Goal: Transaction & Acquisition: Purchase product/service

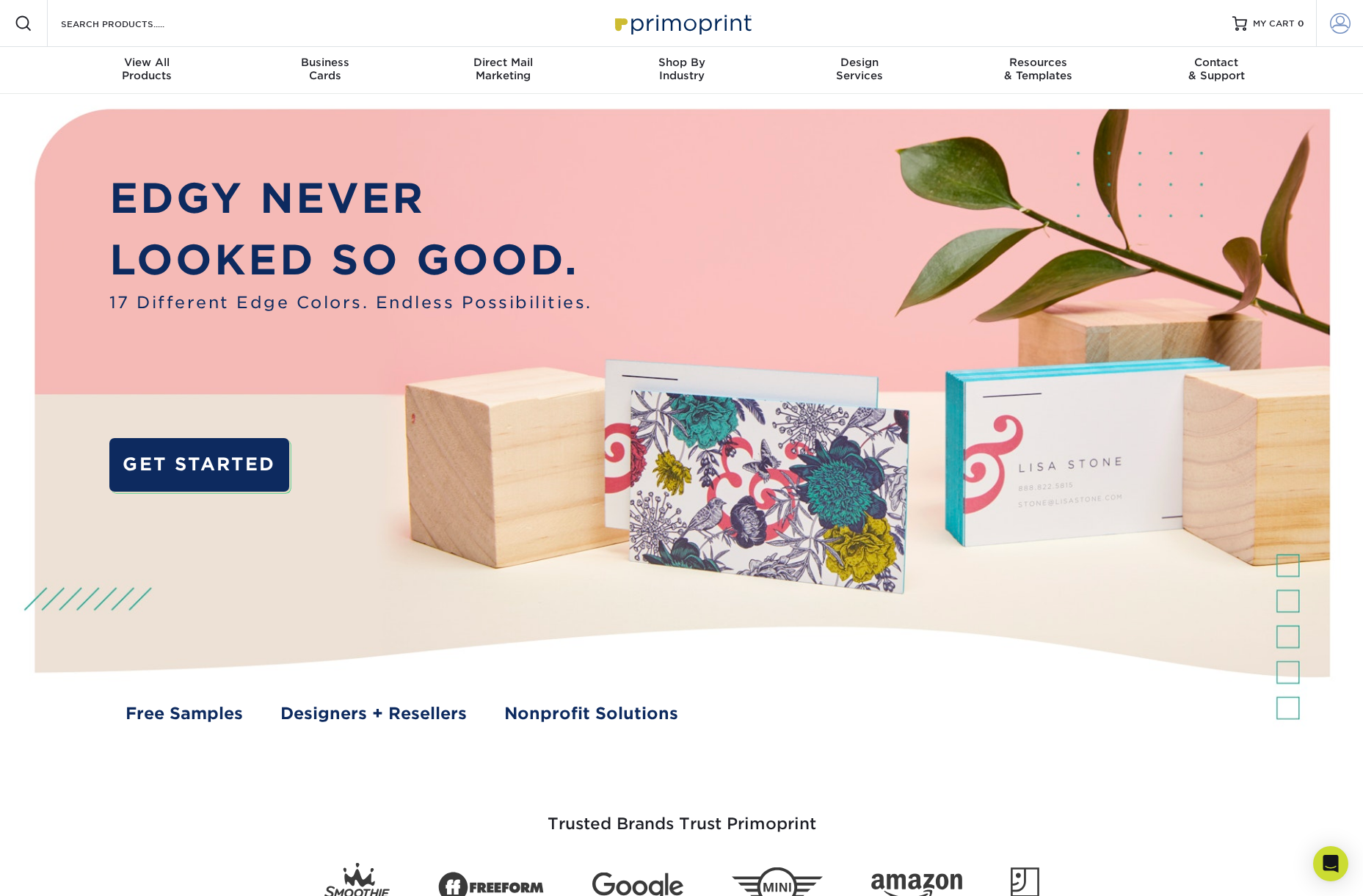
click at [1343, 20] on span at bounding box center [1340, 23] width 20 height 20
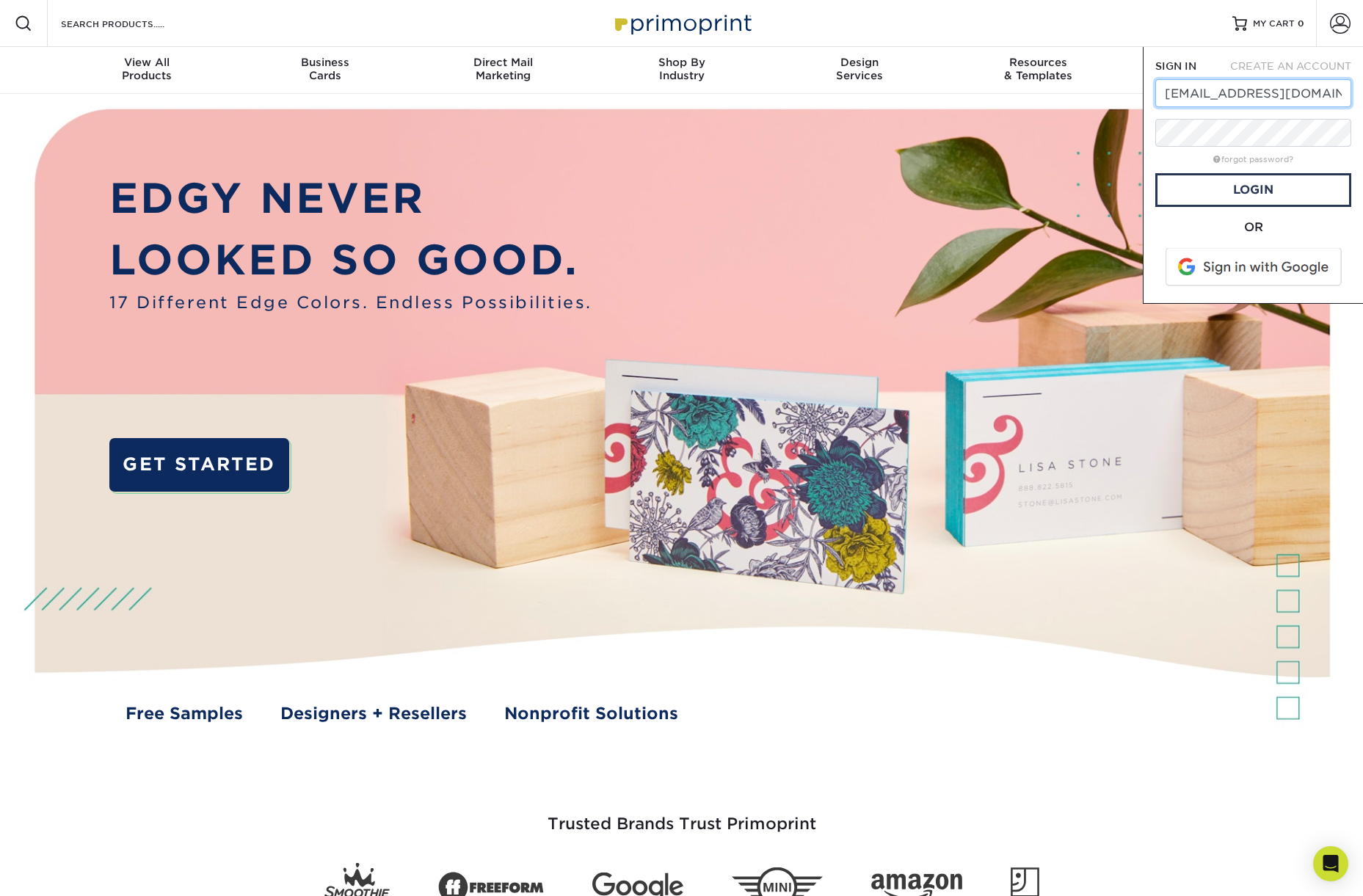
type input "design@cosi.org"
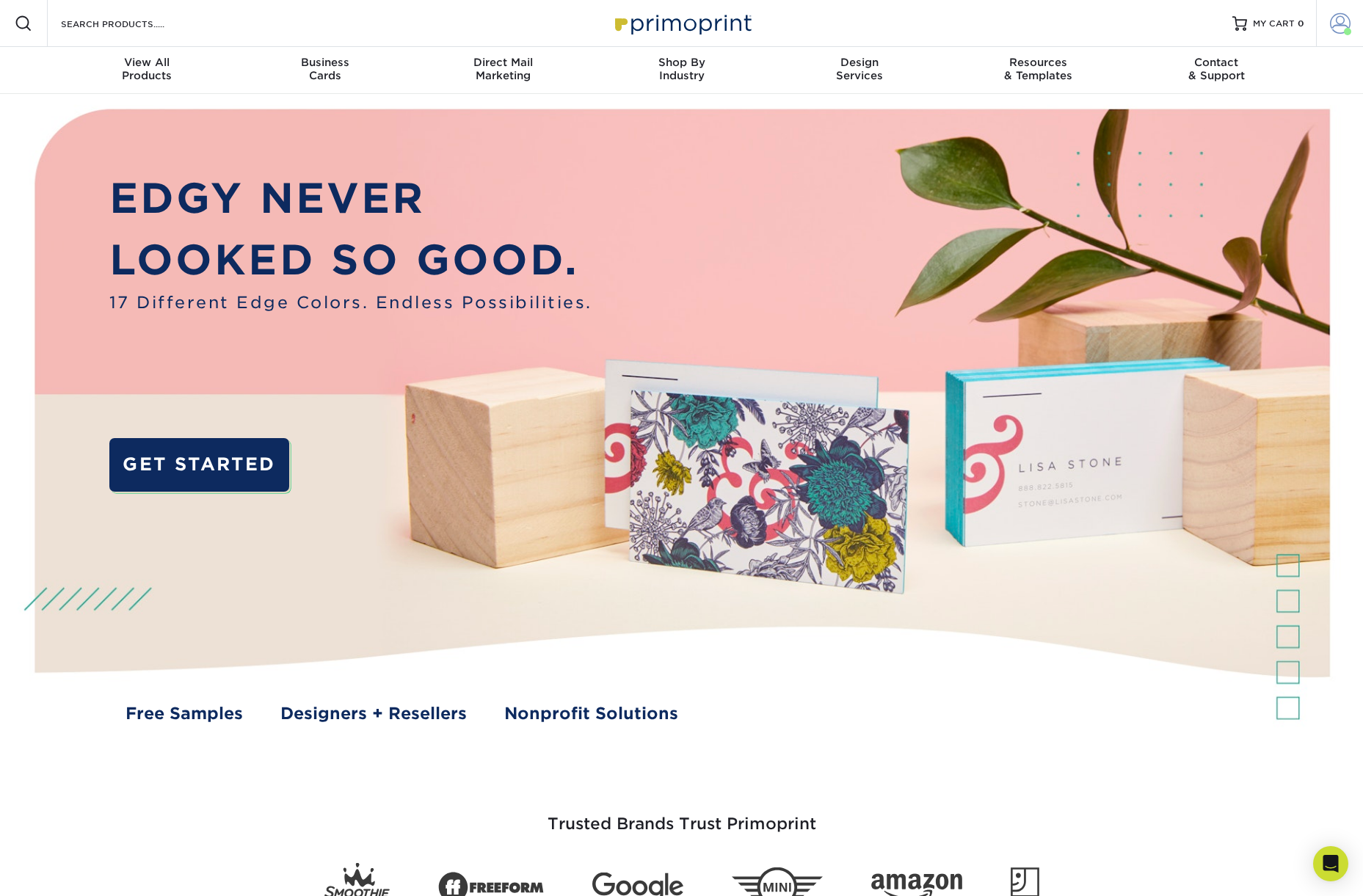
click at [1336, 22] on span at bounding box center [1340, 23] width 20 height 20
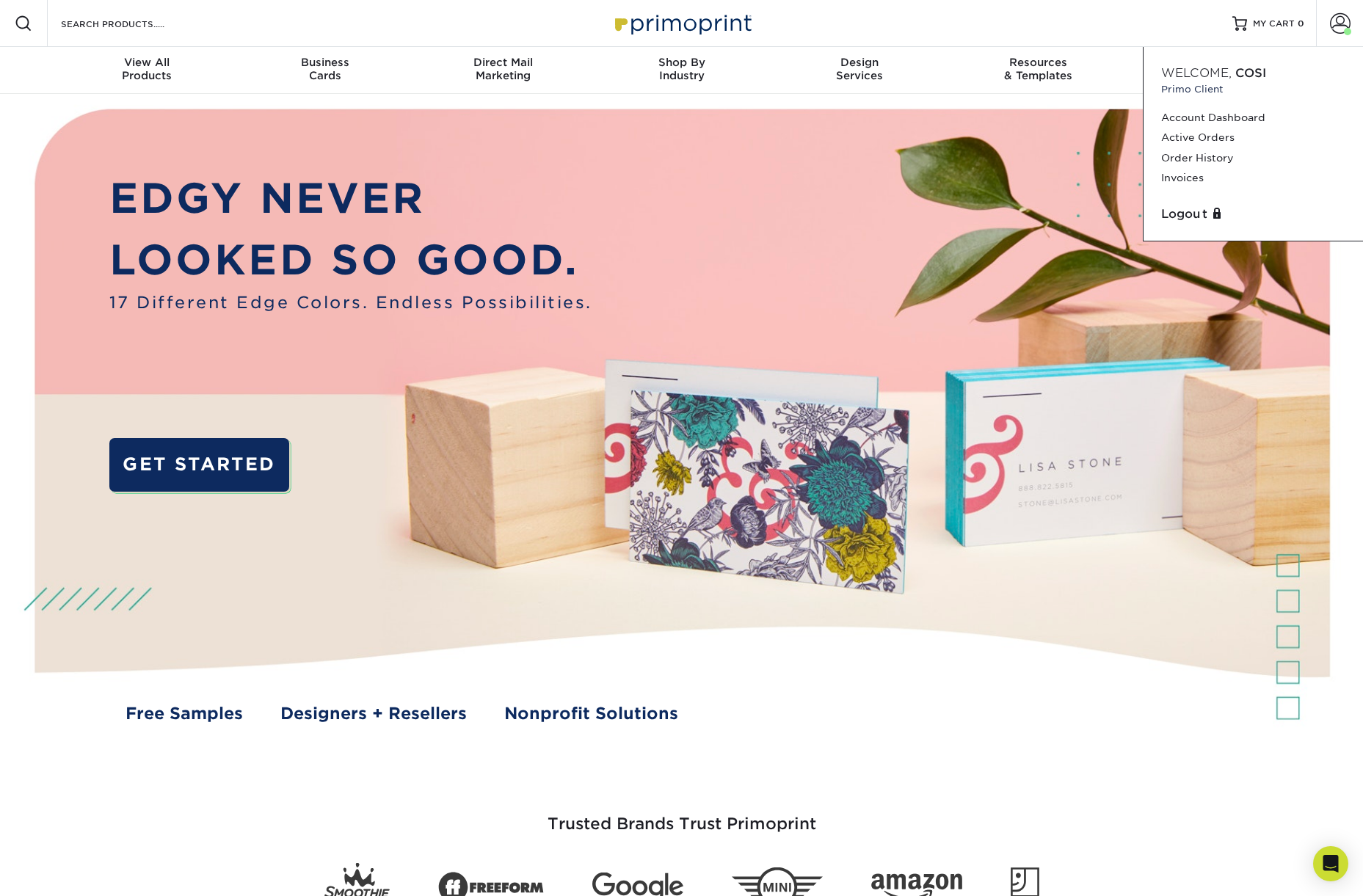
click at [1029, 19] on div "Resources Menu Search Products Account Welcome, COSI Primo Client Account Dashb…" at bounding box center [682, 23] width 1363 height 47
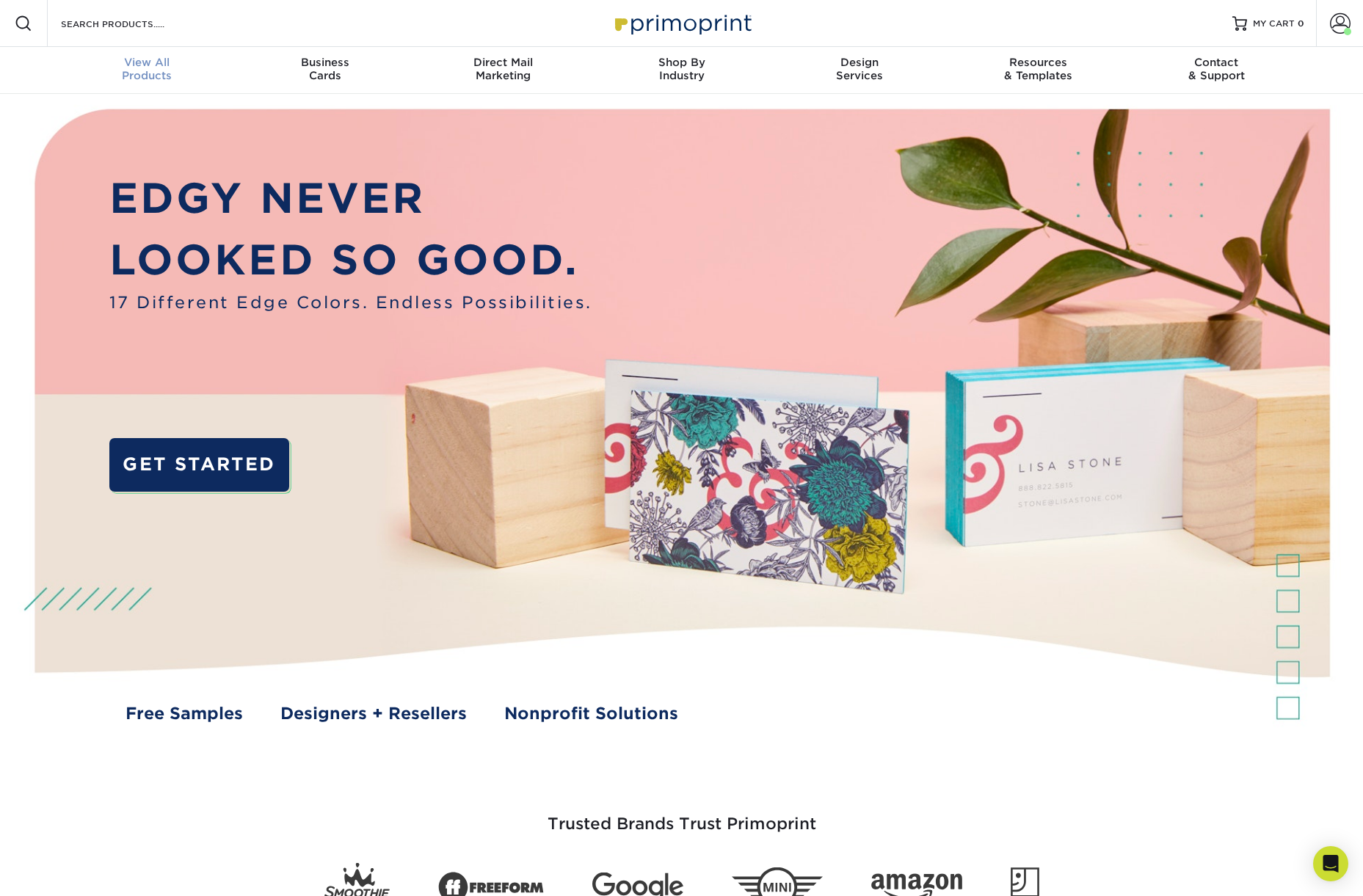
click at [127, 68] on span "View All" at bounding box center [147, 63] width 178 height 14
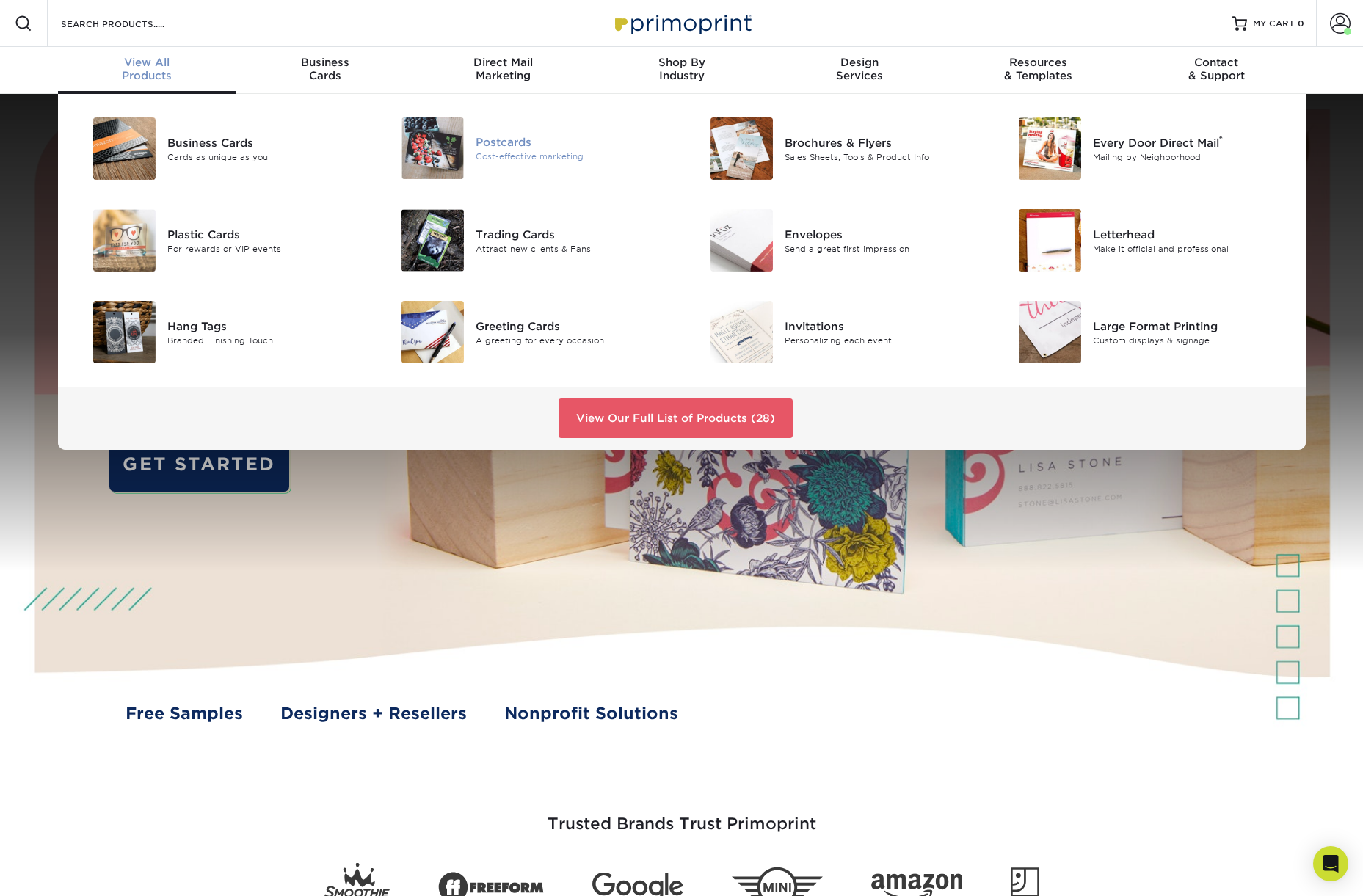
click at [442, 145] on img at bounding box center [432, 148] width 63 height 62
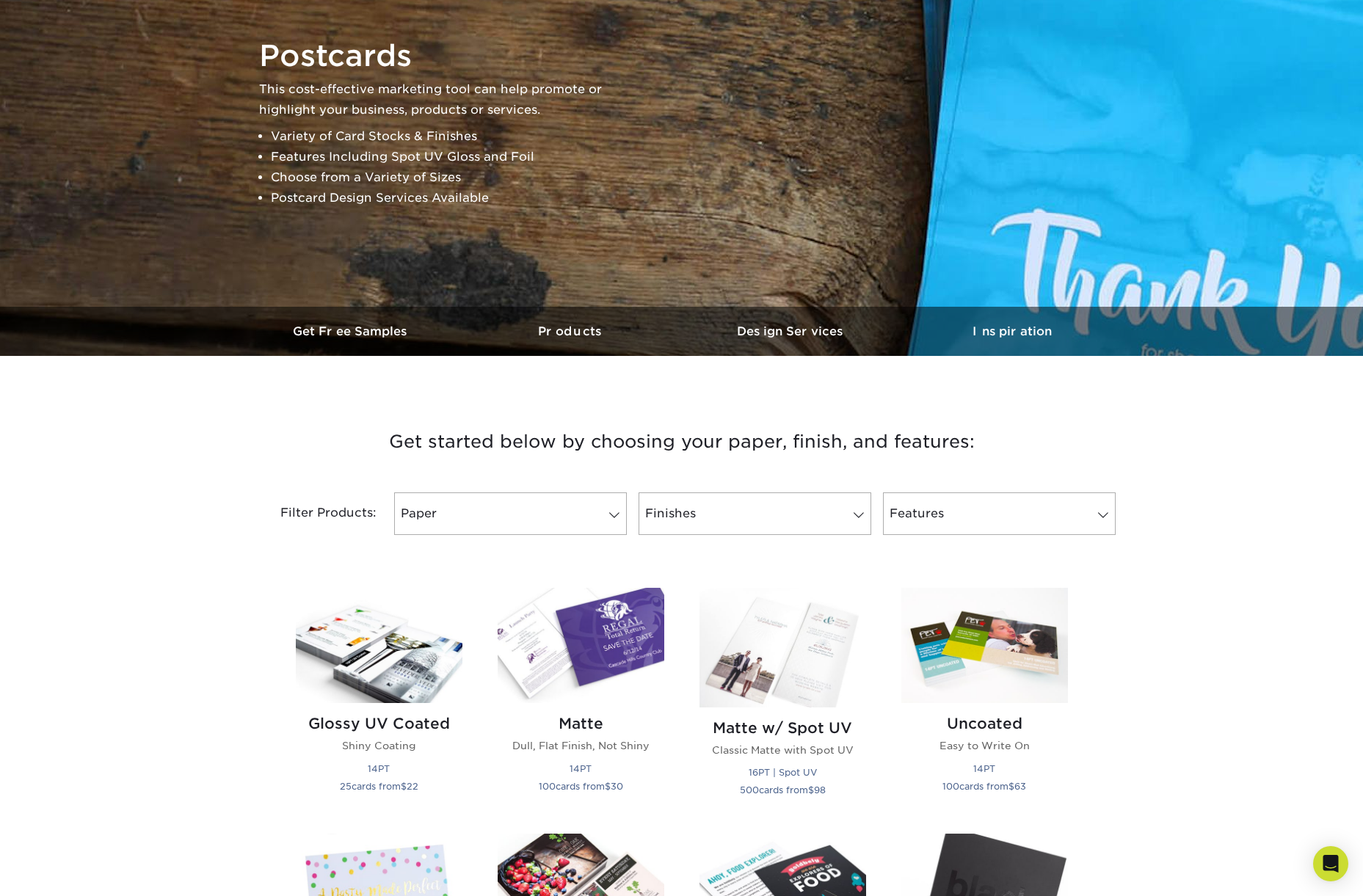
scroll to position [155, 0]
click at [568, 722] on h2 "Matte" at bounding box center [581, 723] width 166 height 17
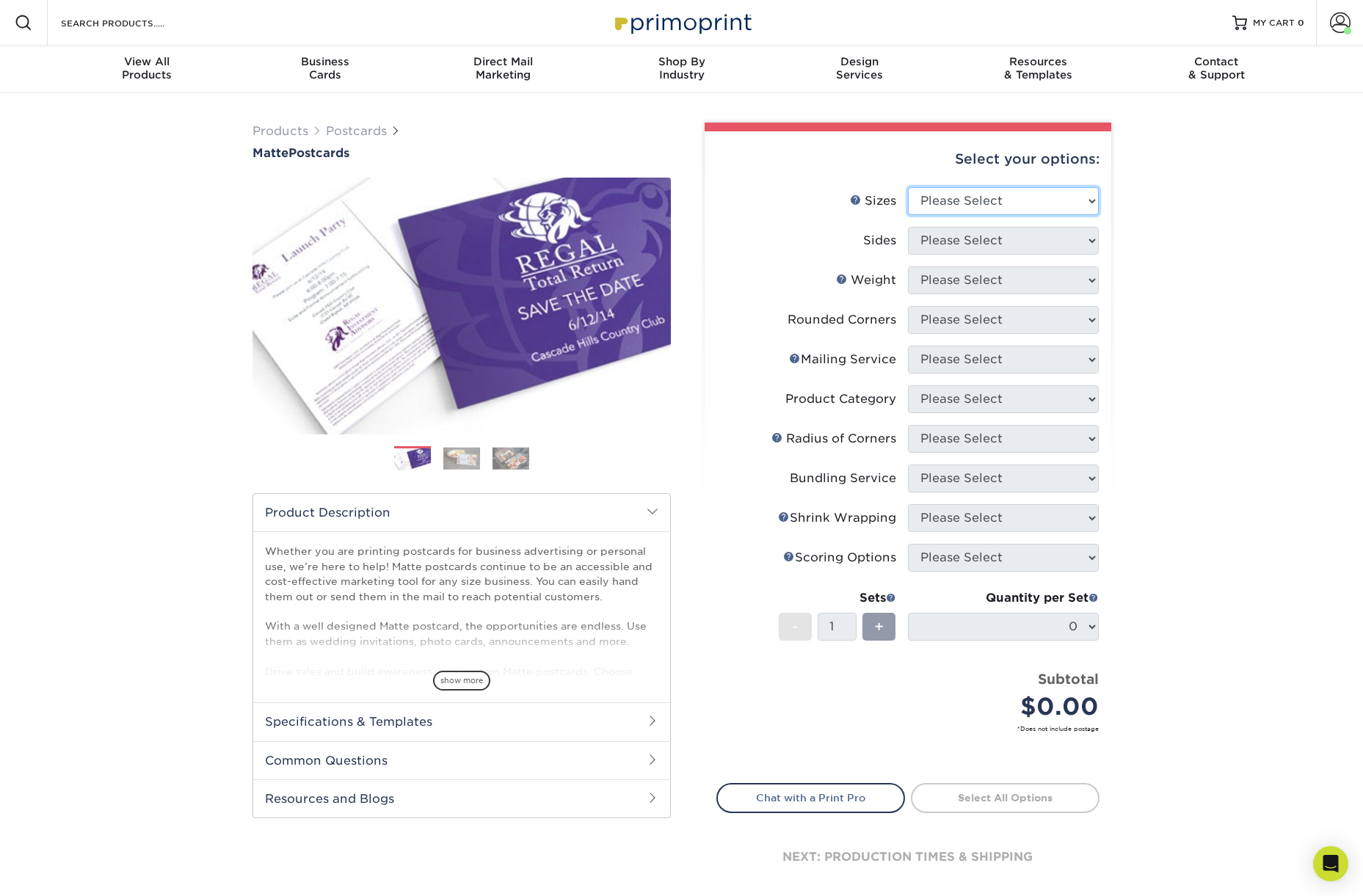
click at [989, 197] on select "Please Select 1.5" x 7" 2" x 4" 2" x 6" 2" x 7" 2" x 8" 2.12" x 5.5" 2.125" x 5…" at bounding box center [1002, 201] width 190 height 28
select select "2.00x6.00"
click at [908, 188] on select "Please Select 1.5" x 7" 2" x 4" 2" x 6" 2" x 7" 2" x 8" 2.12" x 5.5" 2.125" x 5…" at bounding box center [1002, 201] width 190 height 28
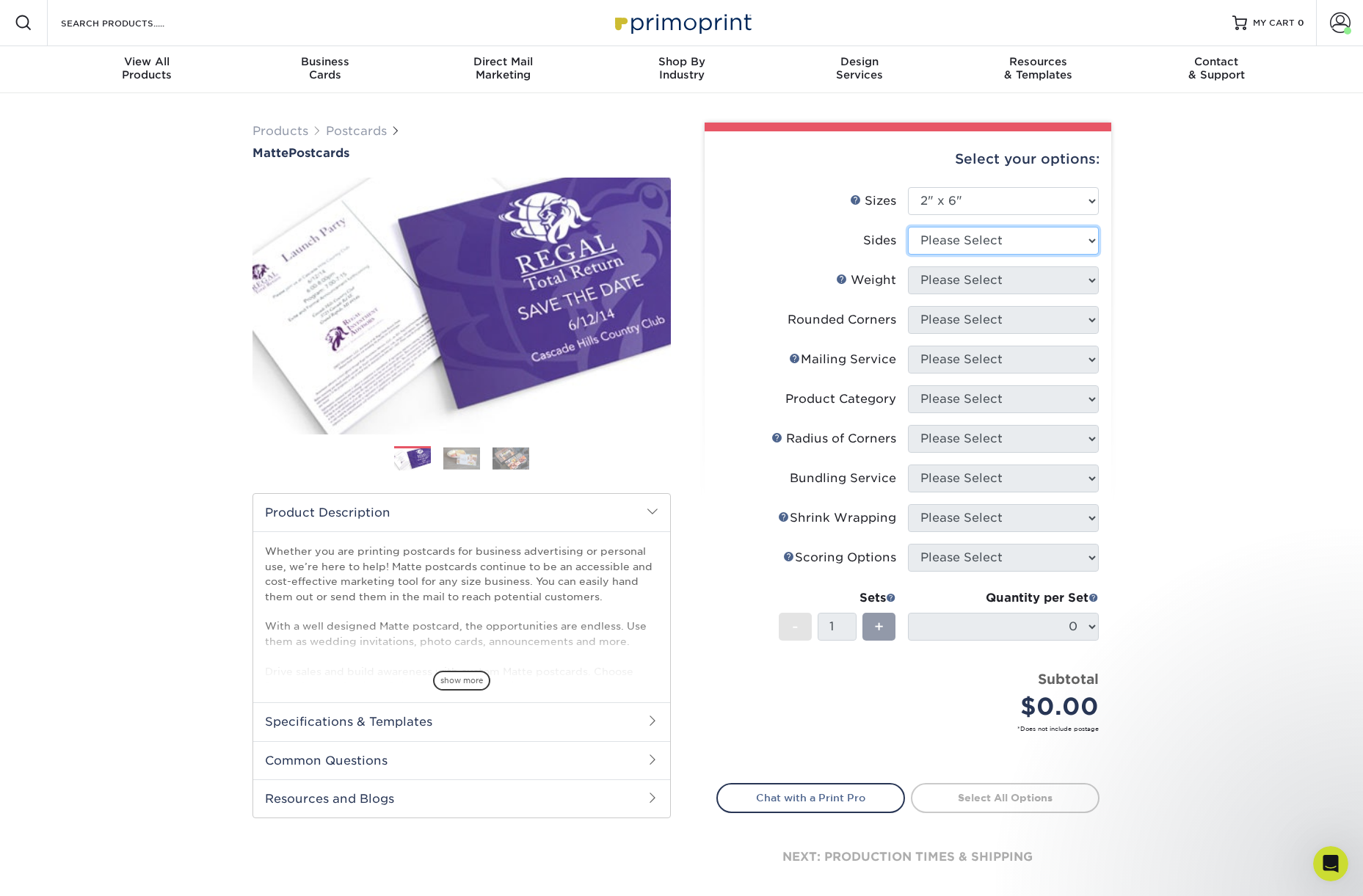
click at [961, 237] on select "Please Select Print Both Sides Print Front Only" at bounding box center [1002, 241] width 190 height 28
select select "13abbda7-1d64-4f25-8bb2-c179b224825d"
click at [908, 227] on select "Please Select Print Both Sides Print Front Only" at bounding box center [1002, 241] width 190 height 28
click at [937, 285] on select "Please Select 14PT 16PT" at bounding box center [1002, 280] width 190 height 28
select select "14PT"
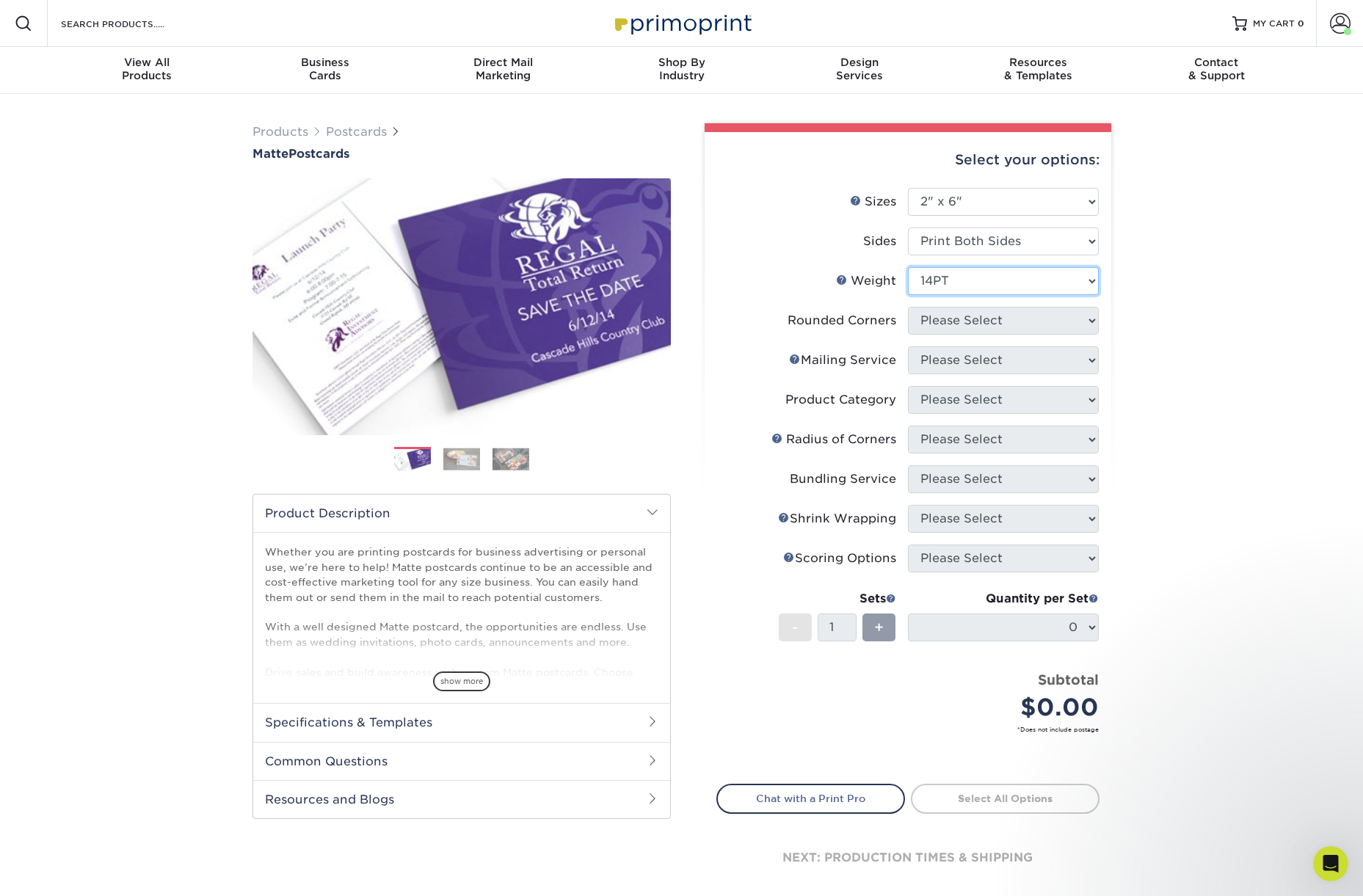
click at [908, 267] on select "Please Select 14PT 16PT" at bounding box center [1002, 280] width 190 height 28
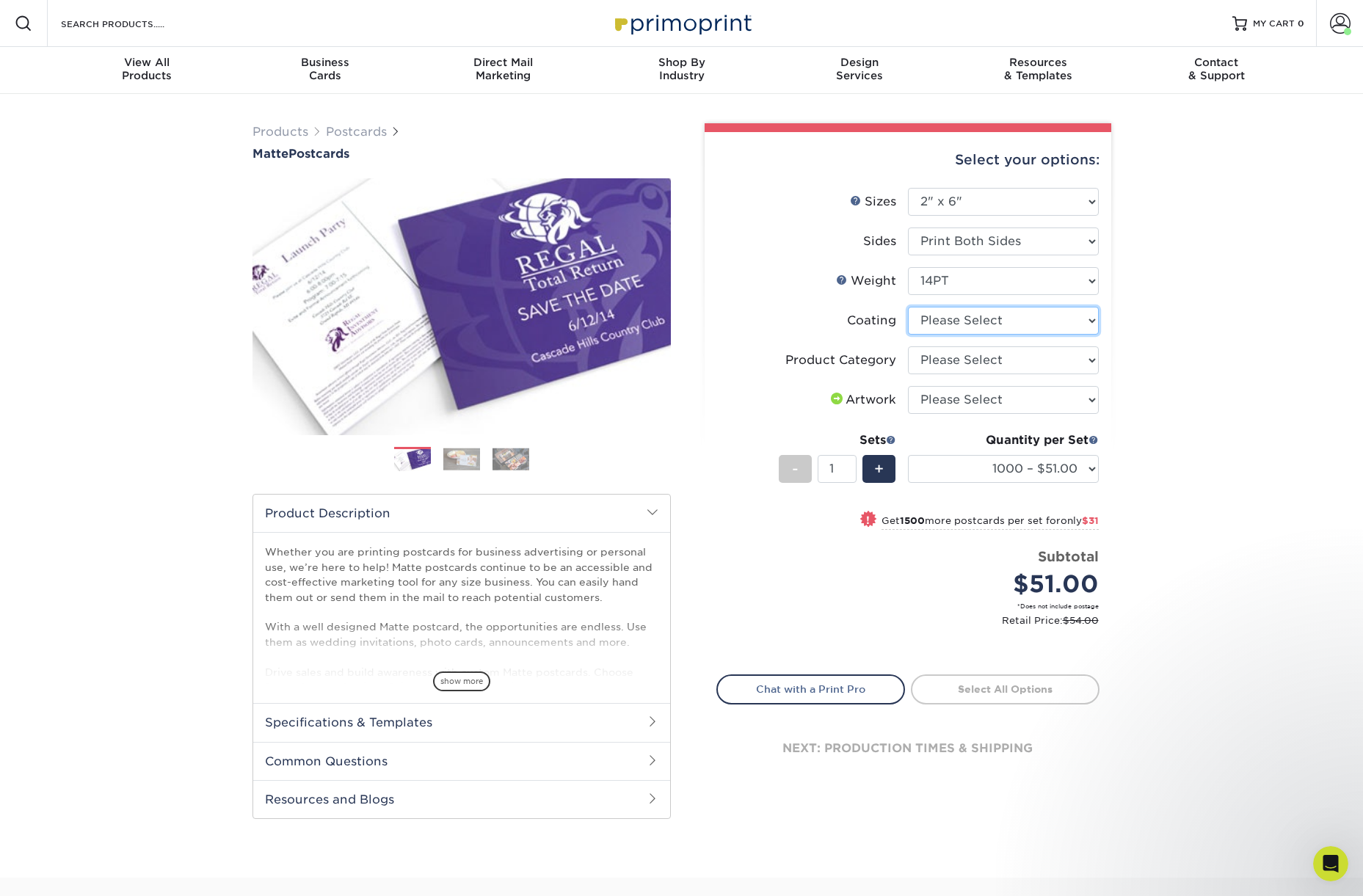
click at [941, 318] on select at bounding box center [1002, 320] width 190 height 28
select select "121bb7b5-3b4d-429f-bd8d-bbf80e953313"
click at [908, 306] on select at bounding box center [1002, 320] width 190 height 28
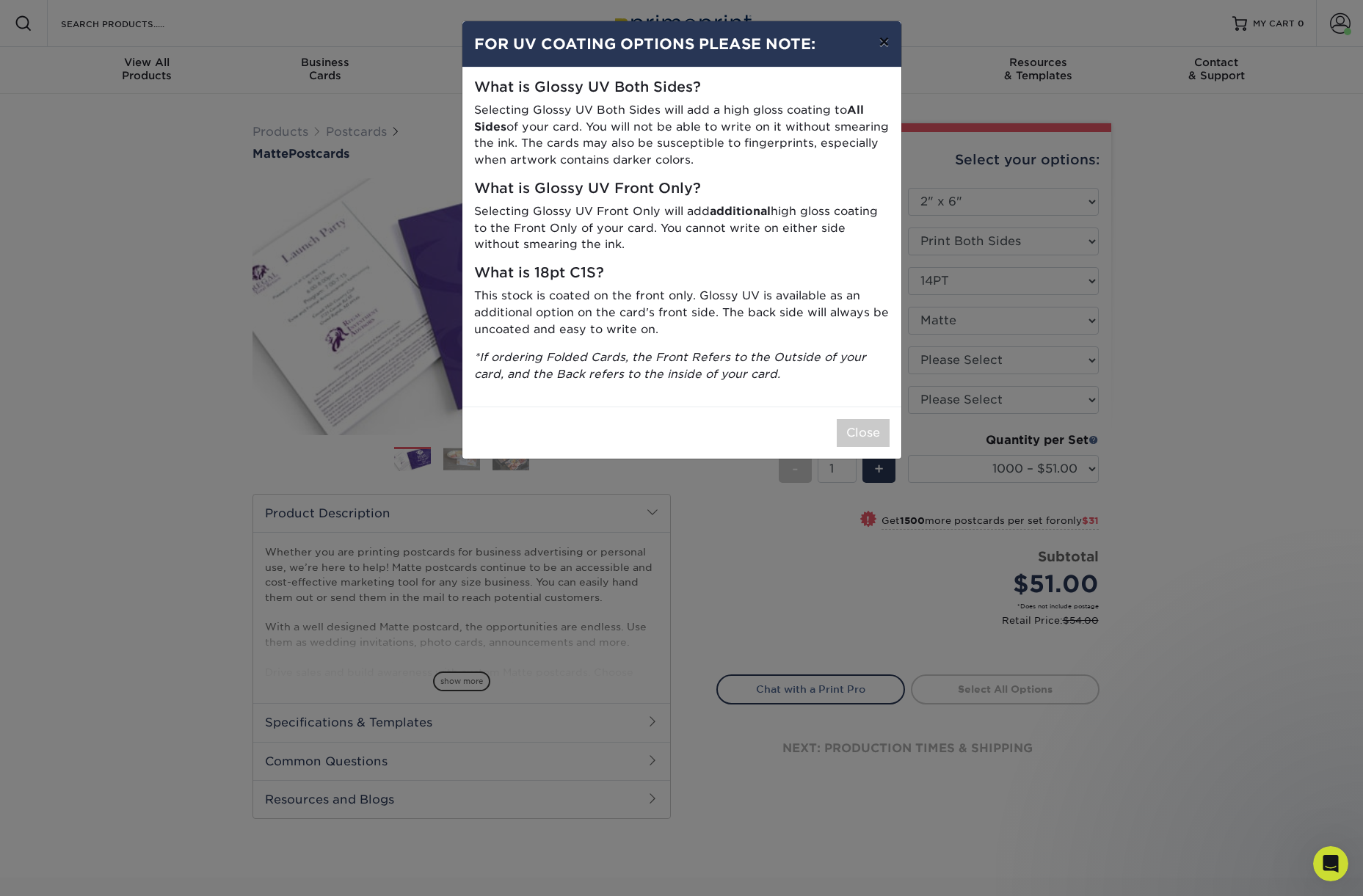
click at [882, 46] on button "×" at bounding box center [884, 42] width 34 height 42
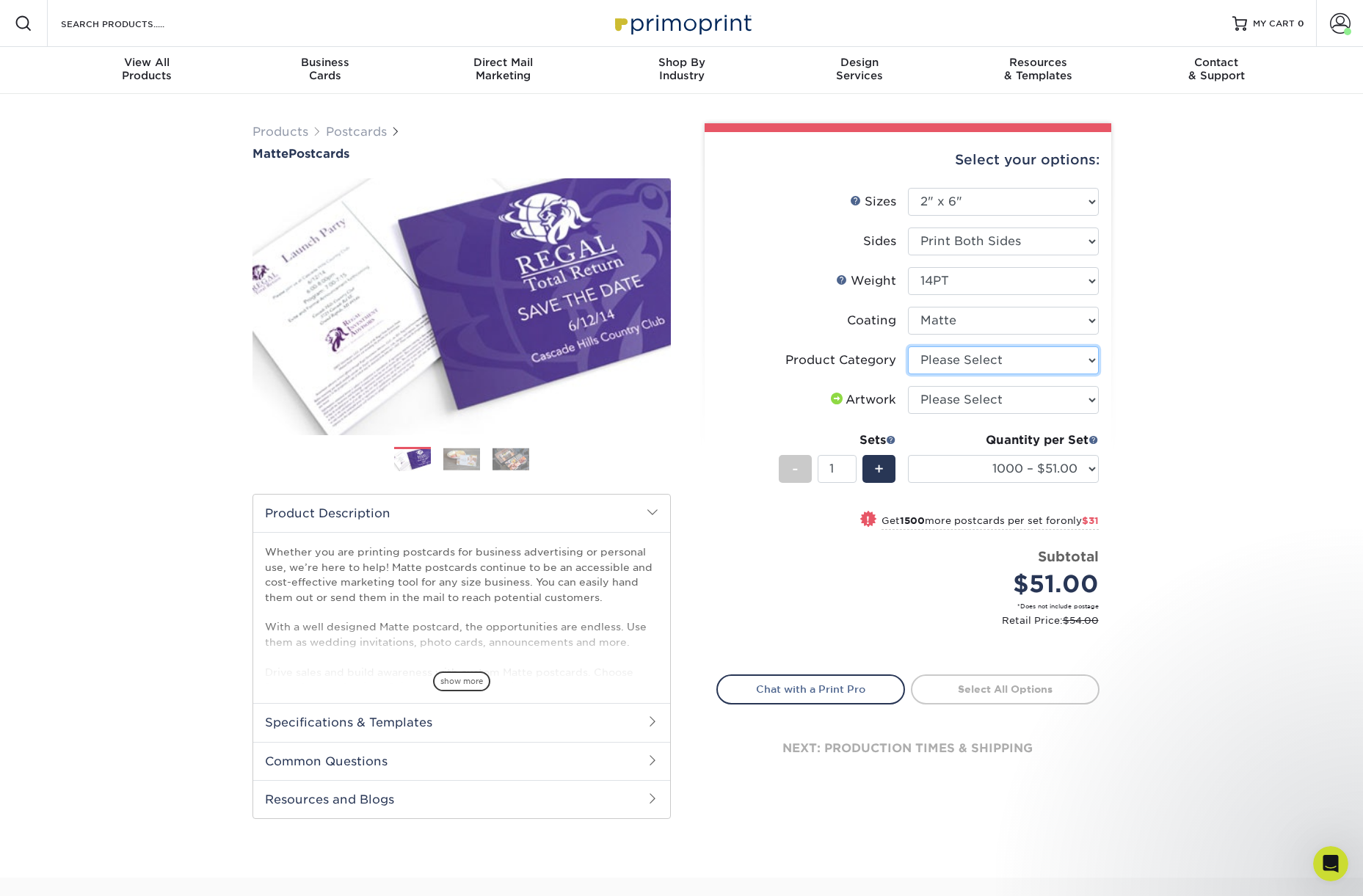
click at [974, 355] on select "Please Select Postcards" at bounding box center [1002, 360] width 190 height 28
select select "9b7272e0-d6c8-4c3c-8e97-d3a1bcdab858"
click at [908, 346] on select "Please Select Postcards" at bounding box center [1002, 360] width 190 height 28
click at [948, 397] on select "Please Select I will upload files I need a design - $150" at bounding box center [1002, 399] width 190 height 28
select select "upload"
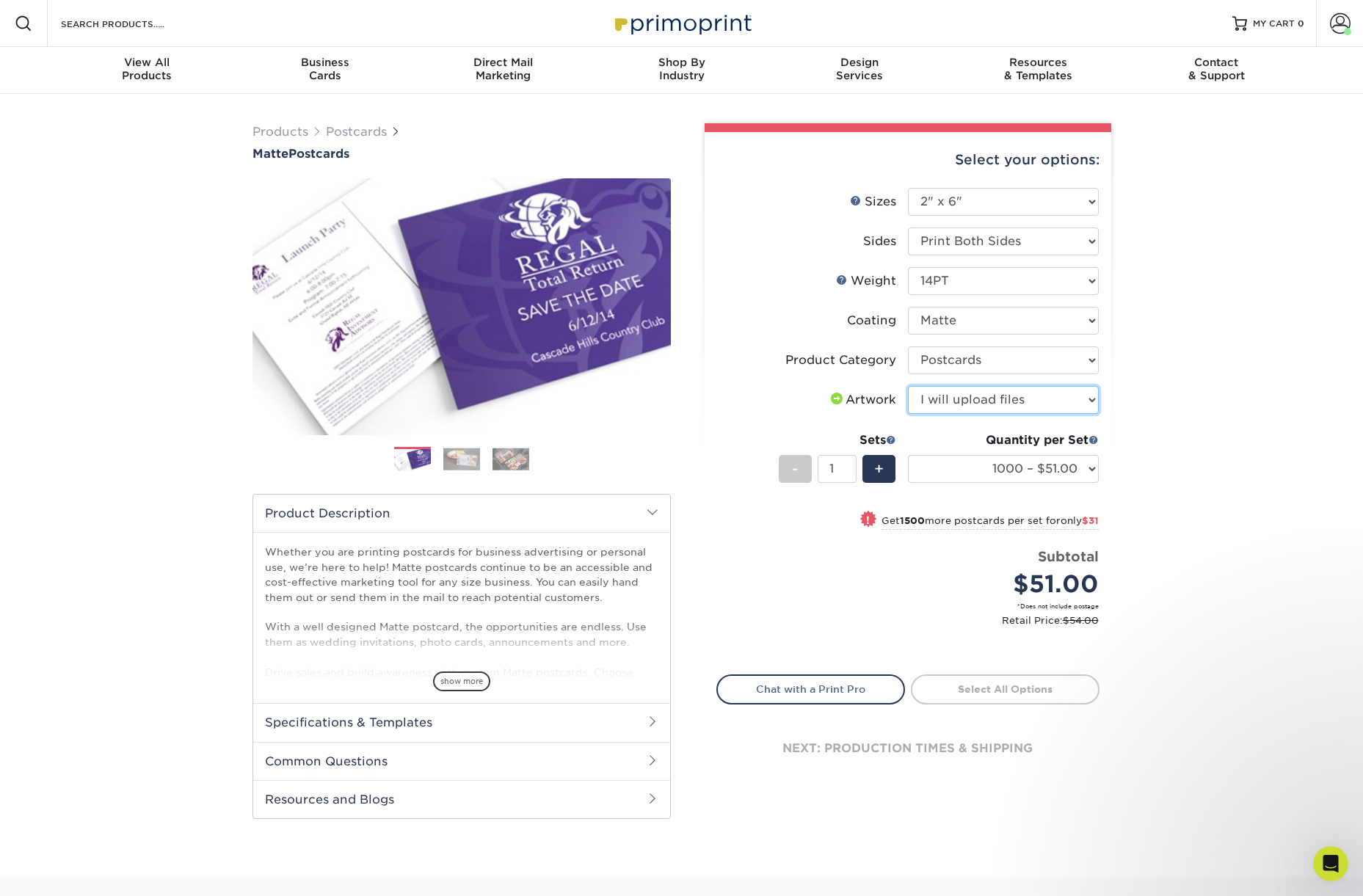
click at [908, 386] on select "Please Select I will upload files I need a design - $150" at bounding box center [1002, 399] width 190 height 28
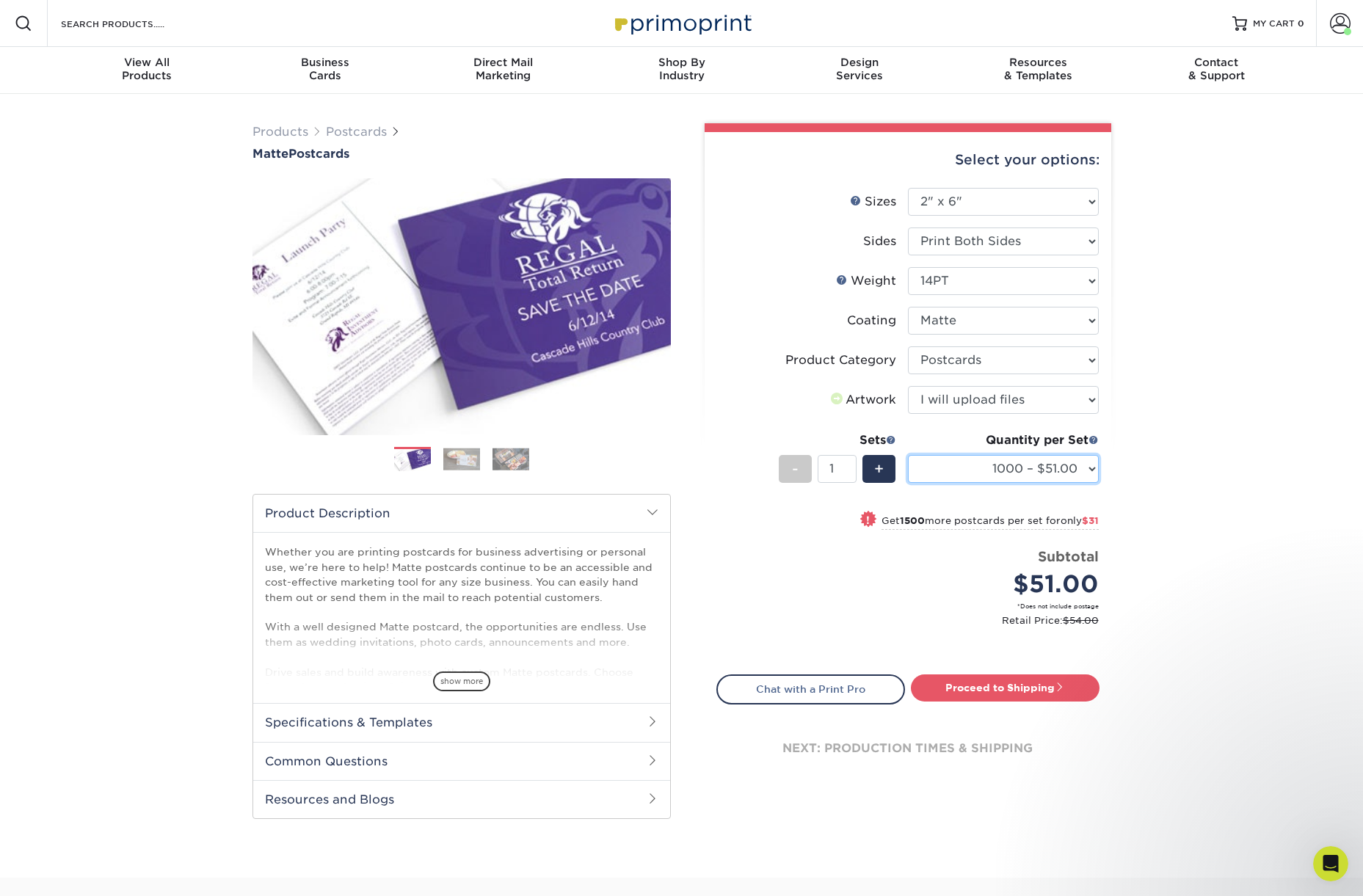
click at [1031, 471] on select "1000 – $51.00 2500 – $82.00 5000 – $123.00 10000 – $234.00 15000 – $344.00 2000…" at bounding box center [1002, 469] width 190 height 28
click at [1012, 449] on div "Quantity per Set 1000 – $51.00 2500 – $82.00 5000 – $123.00 10000 – $234.00 150…" at bounding box center [1002, 465] width 190 height 69
click at [1006, 465] on select "1000 – $51.00 2500 – $82.00 5000 – $123.00 10000 – $234.00 15000 – $344.00 2000…" at bounding box center [1002, 469] width 190 height 28
select select "2500 – $82.00"
click at [908, 455] on select "1000 – $51.00 2500 – $82.00 5000 – $123.00 10000 – $234.00 15000 – $344.00 2000…" at bounding box center [1002, 469] width 190 height 28
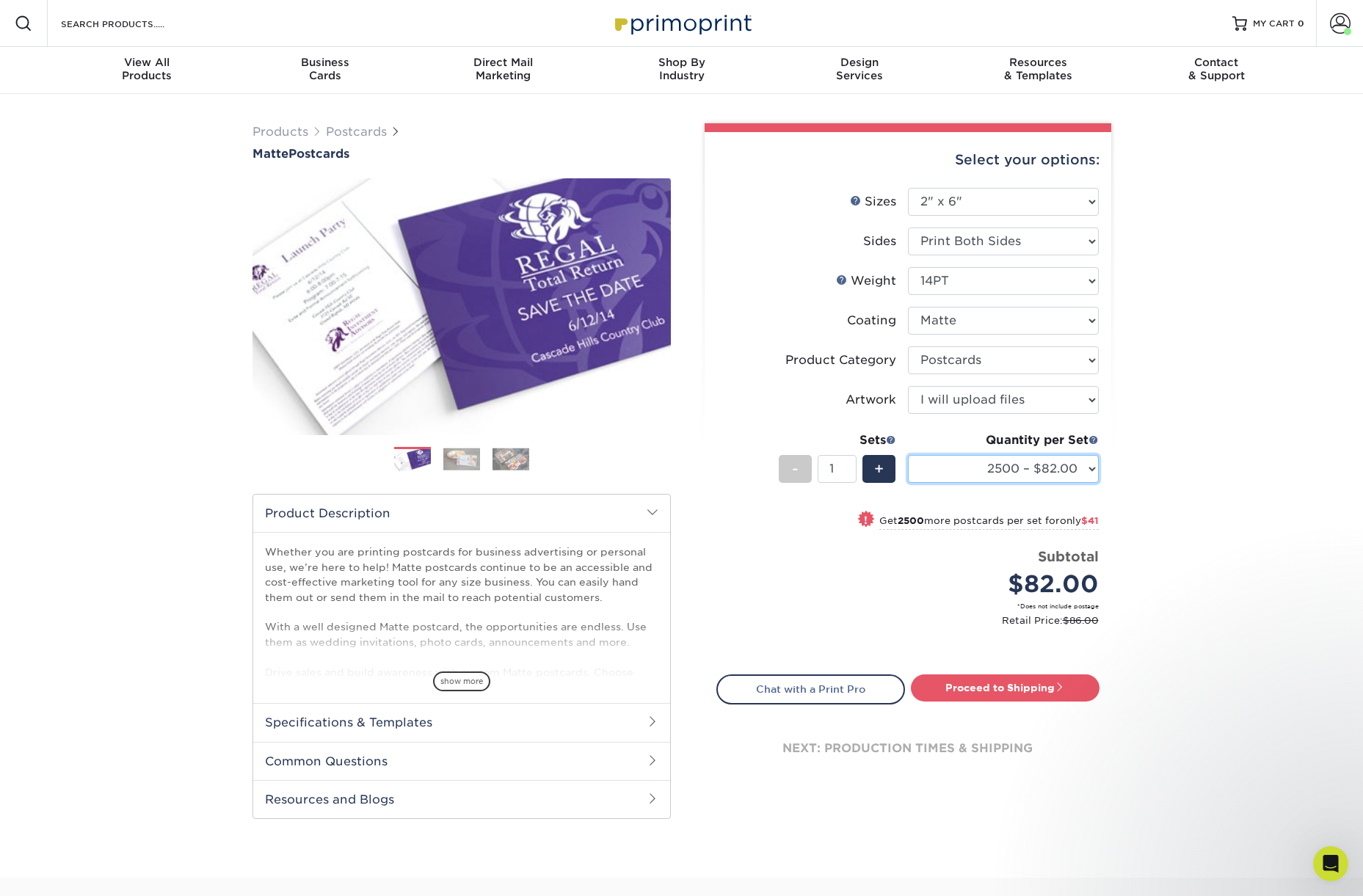
click at [1008, 467] on select "1000 – $51.00 2500 – $82.00 5000 – $123.00 10000 – $234.00 15000 – $344.00 2000…" at bounding box center [1002, 469] width 190 height 28
click at [1010, 480] on select "1000 – $51.00 2500 – $82.00 5000 – $123.00 10000 – $234.00 15000 – $344.00 2000…" at bounding box center [1002, 469] width 190 height 28
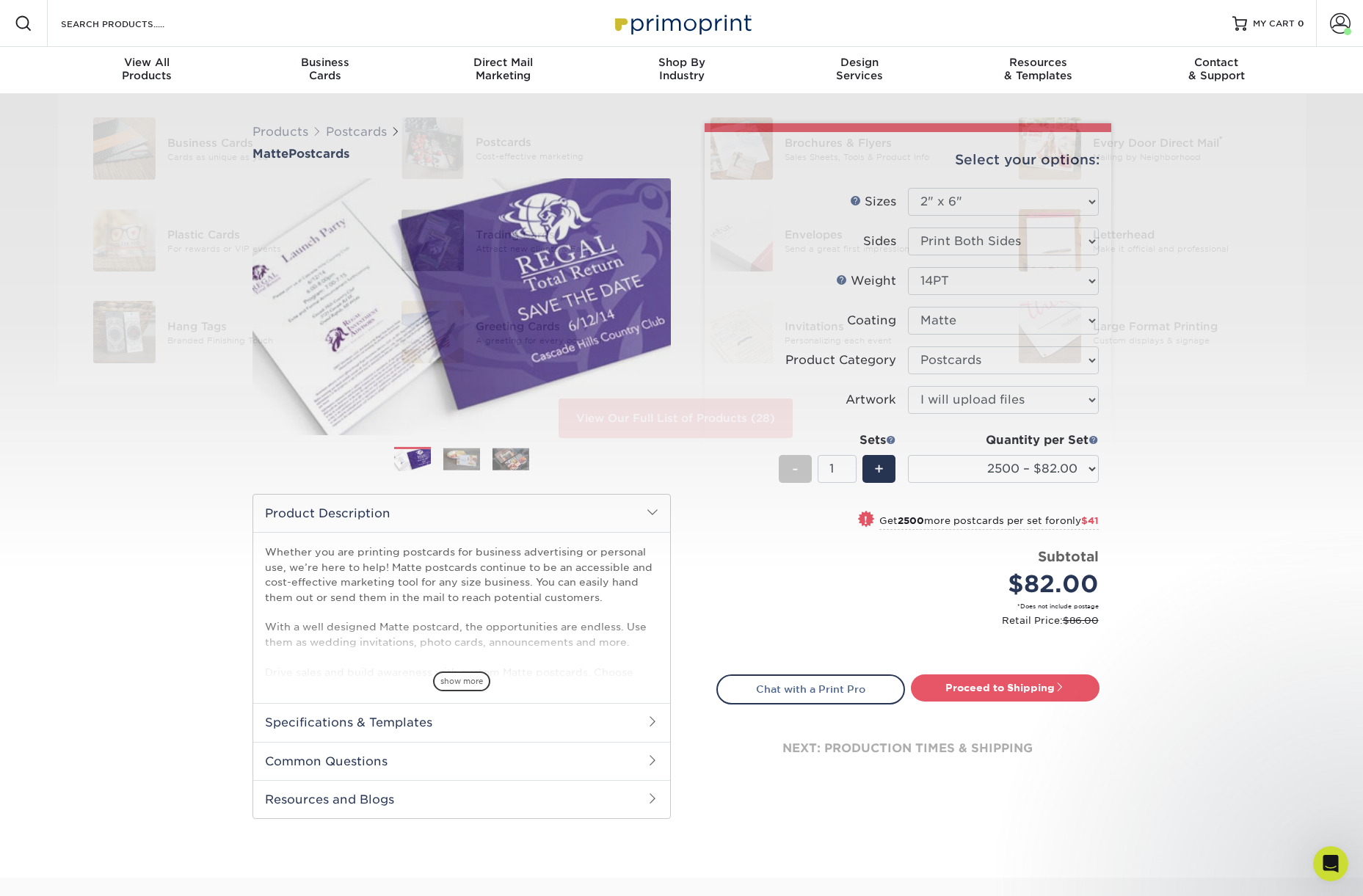
drag, startPoint x: 433, startPoint y: 152, endPoint x: 546, endPoint y: 8, distance: 183.0
click at [0, 0] on nav "Resources Menu Search Products Account Welcome, COSI Primo Client Account Dashb…" at bounding box center [682, 46] width 1363 height 94
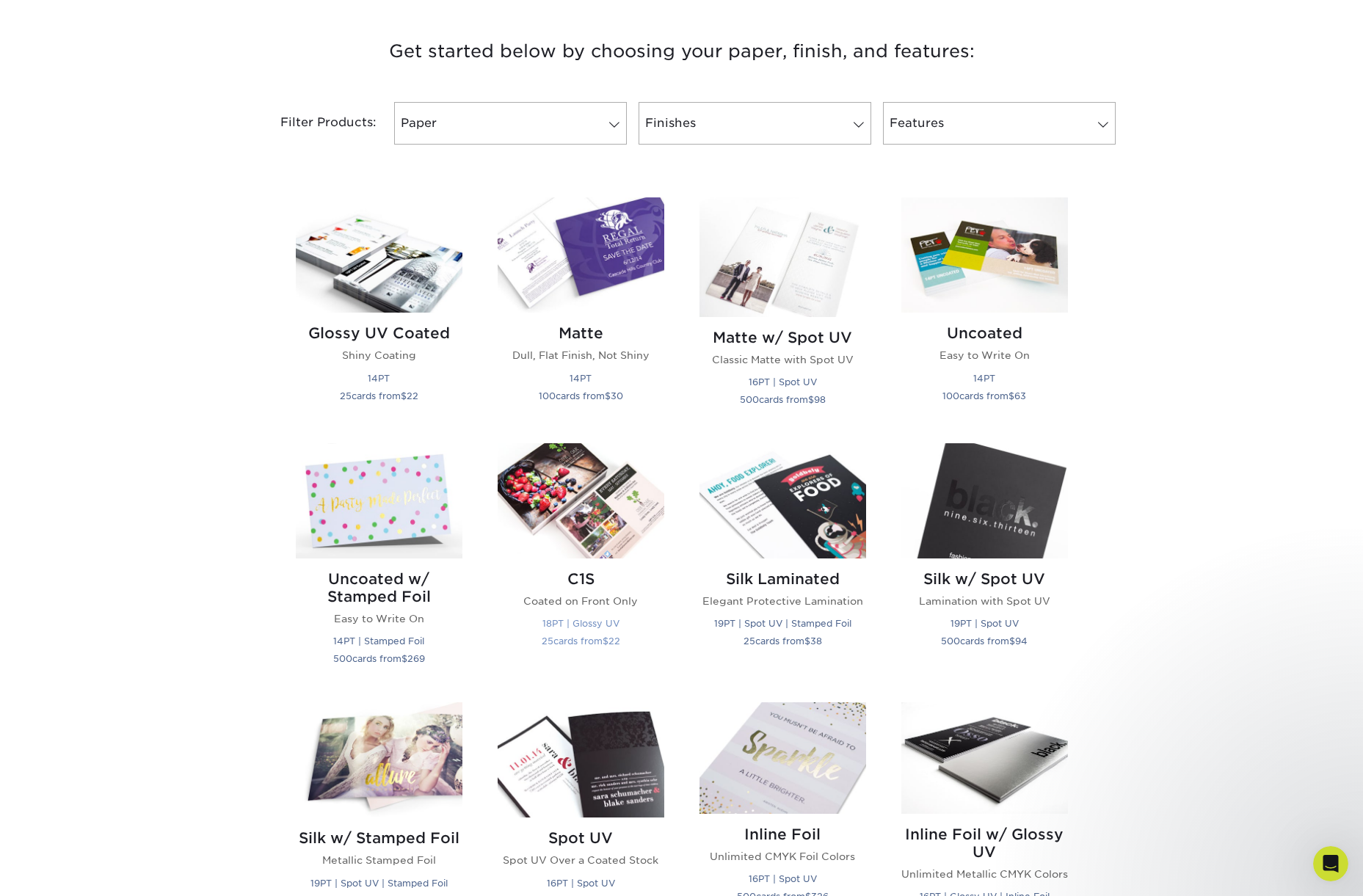
scroll to position [545, 0]
click at [562, 599] on p "Coated on Front Only" at bounding box center [581, 599] width 166 height 14
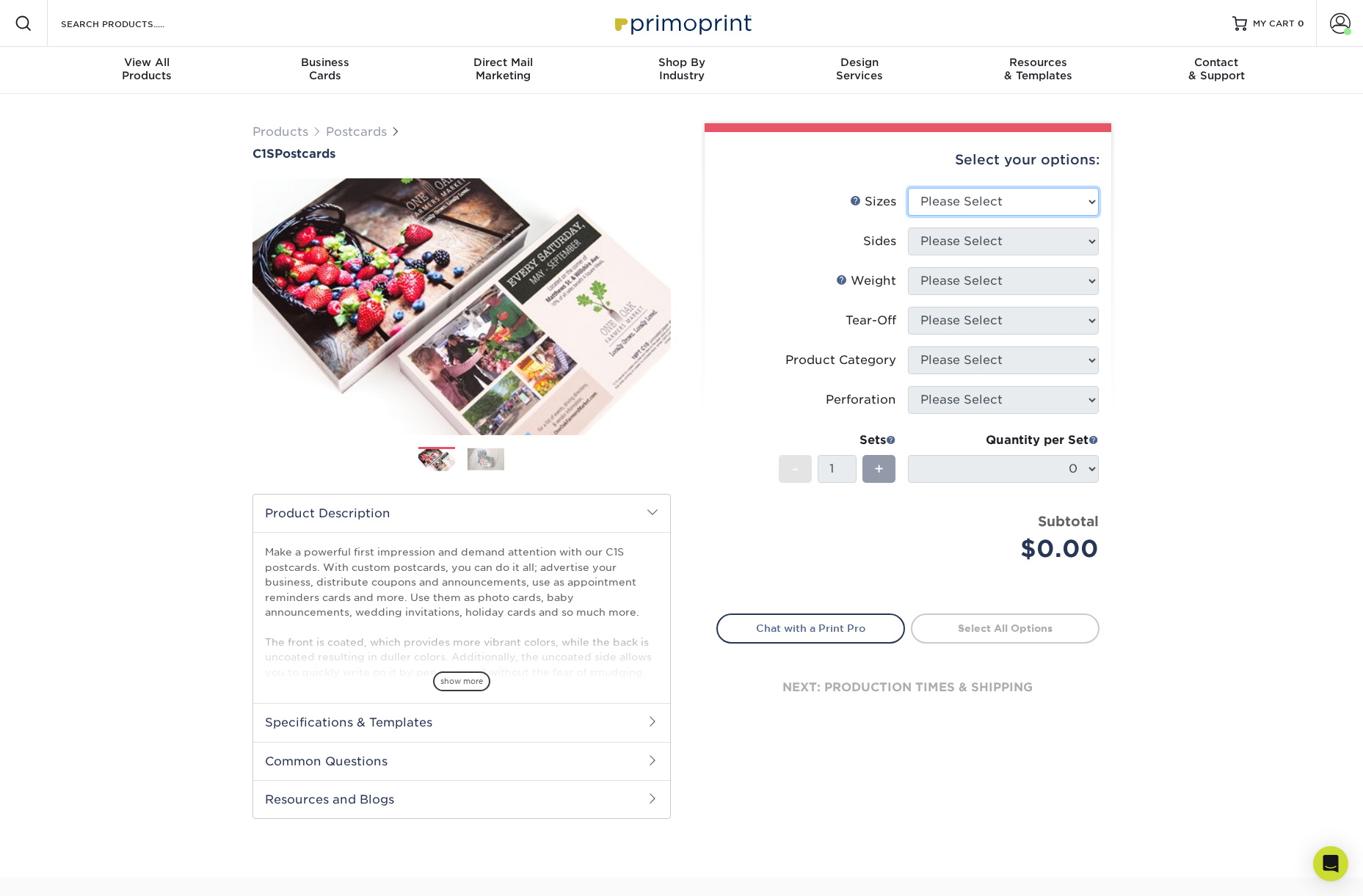
click at [951, 196] on select "Please Select 2" x 6" 2" x 8" 2.12" x 5.5" 2.75" x 4.25" 2.75" x 8.5" 3" x 3" 3…" at bounding box center [1002, 201] width 190 height 28
select select "2.00x6.00"
click at [908, 188] on select "Please Select 2" x 6" 2" x 8" 2.12" x 5.5" 2.75" x 4.25" 2.75" x 8.5" 3" x 3" 3…" at bounding box center [1002, 201] width 190 height 28
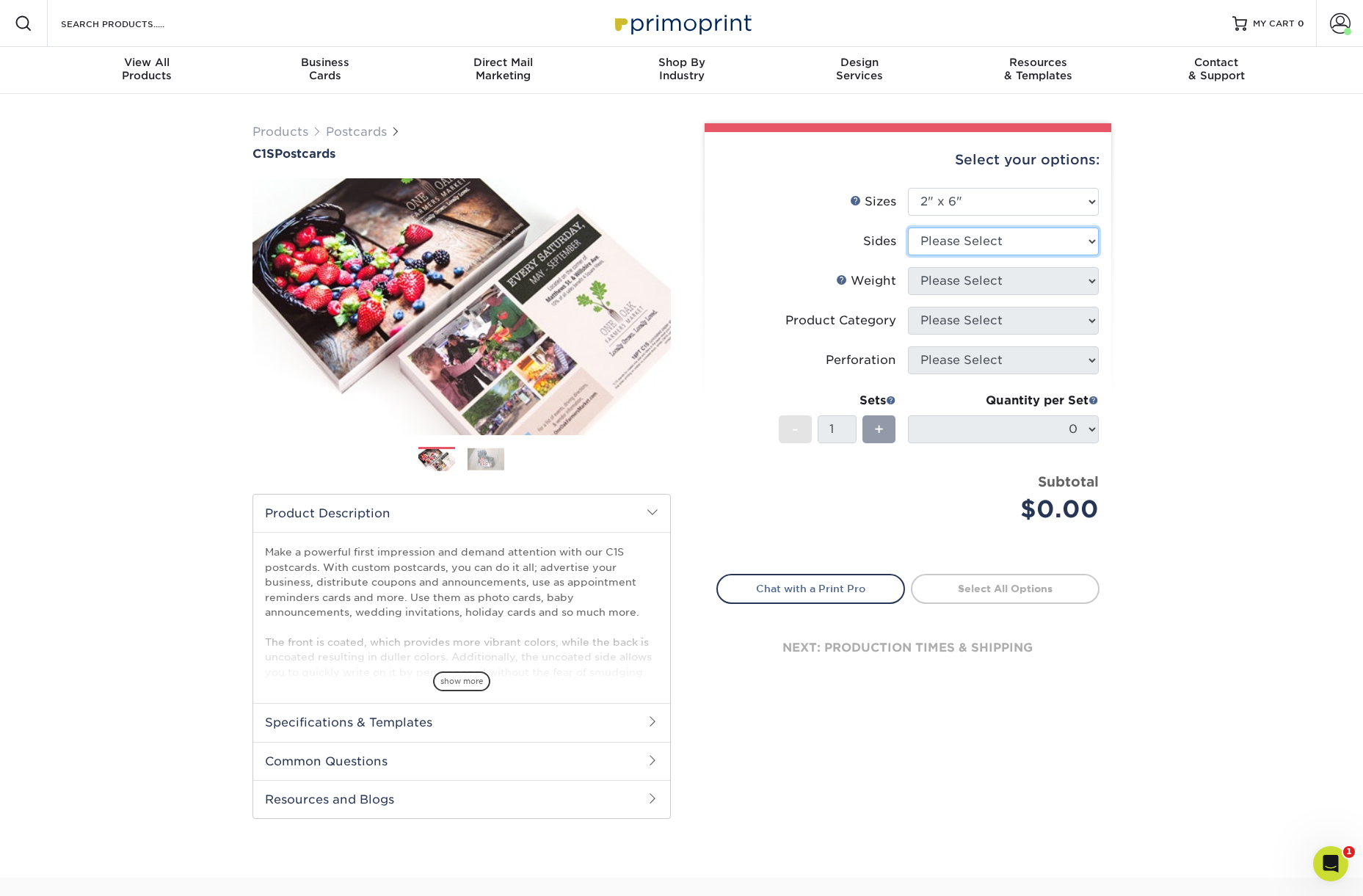
click at [940, 241] on select "Please Select Print Both Sides Print Front Only" at bounding box center [1002, 241] width 190 height 28
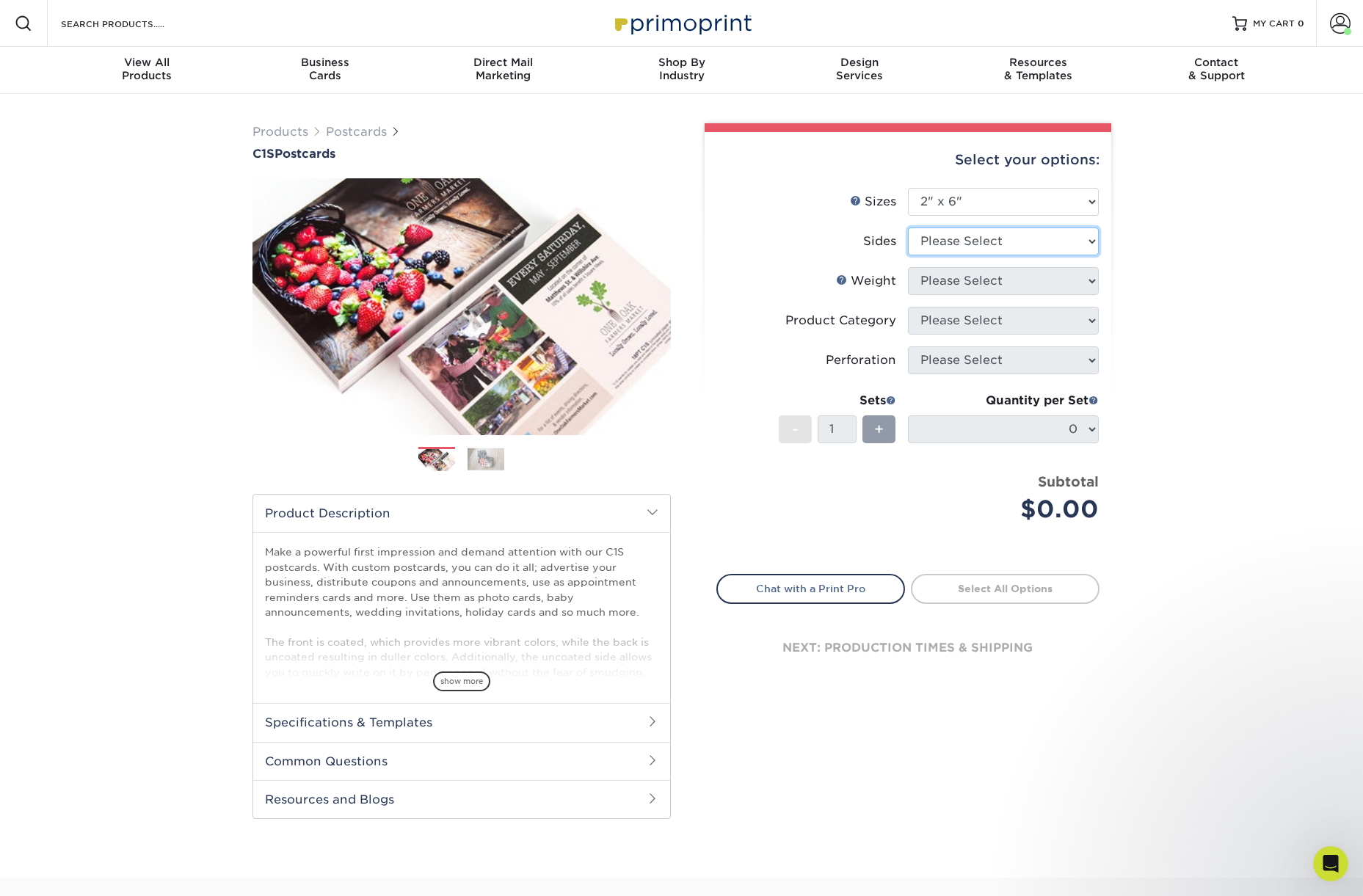
select select "13abbda7-1d64-4f25-8bb2-c179b224825d"
click at [908, 227] on select "Please Select Print Both Sides Print Front Only" at bounding box center [1002, 241] width 190 height 28
click at [960, 284] on select "Please Select 18PT C1S" at bounding box center [1002, 280] width 190 height 28
select select "18PTC1S"
click at [908, 267] on select "Please Select 18PT C1S" at bounding box center [1002, 280] width 190 height 28
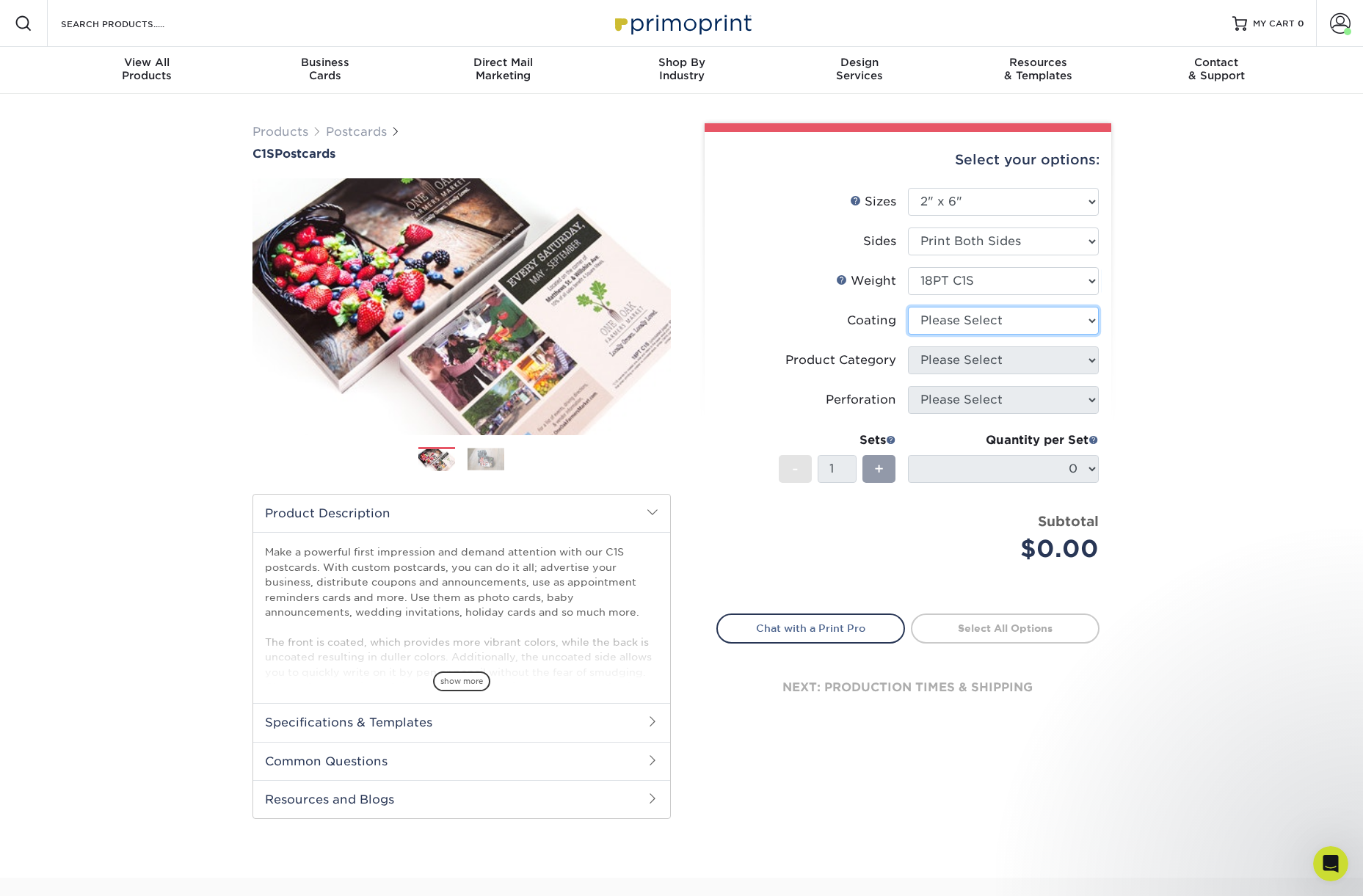
click at [964, 325] on select at bounding box center [1002, 320] width 190 height 28
select select "3e7618de-abca-4bda-9f97-8b9129e913d8"
click at [908, 306] on select at bounding box center [1002, 320] width 190 height 28
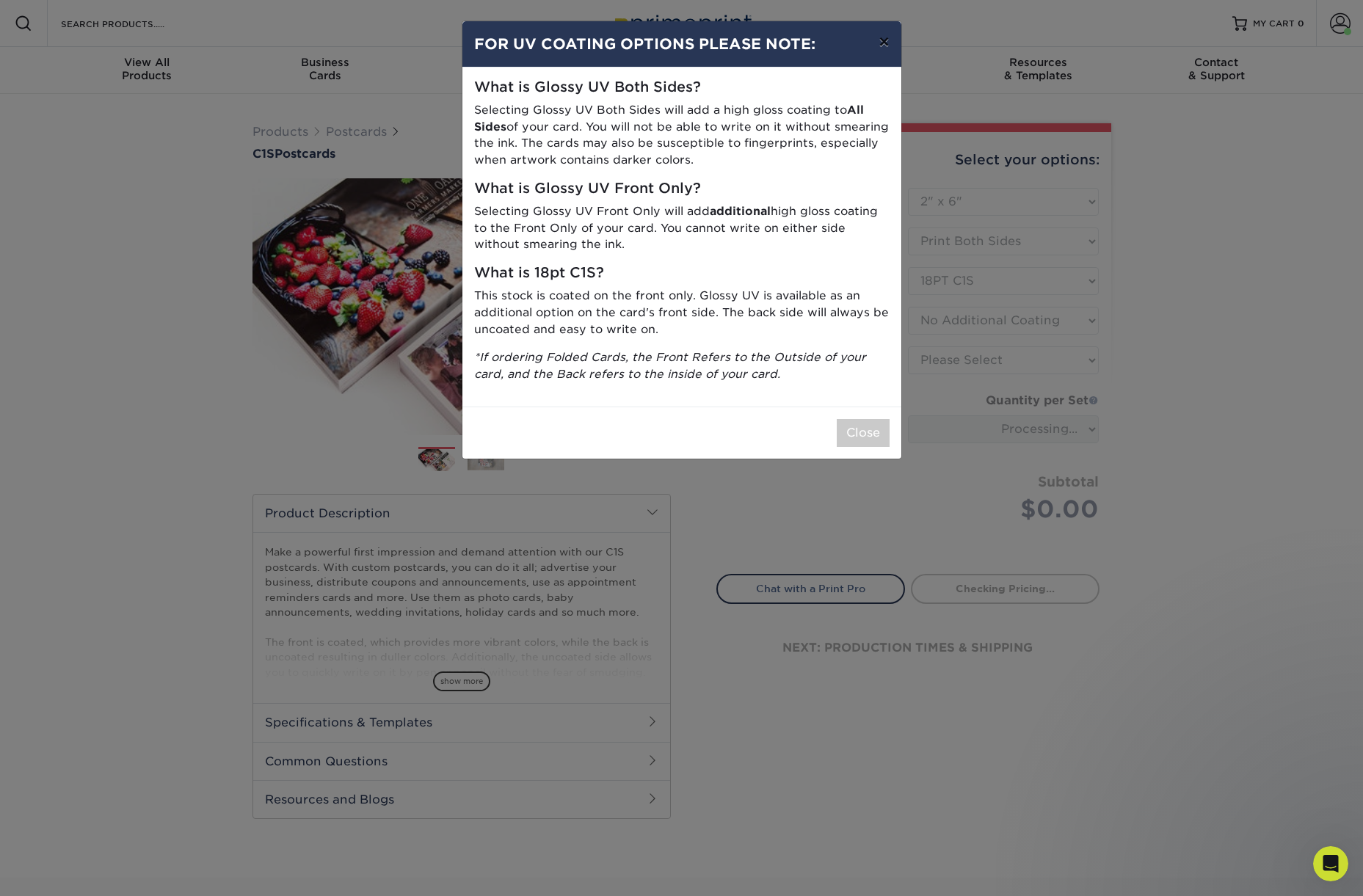
click at [881, 43] on button "×" at bounding box center [884, 42] width 34 height 42
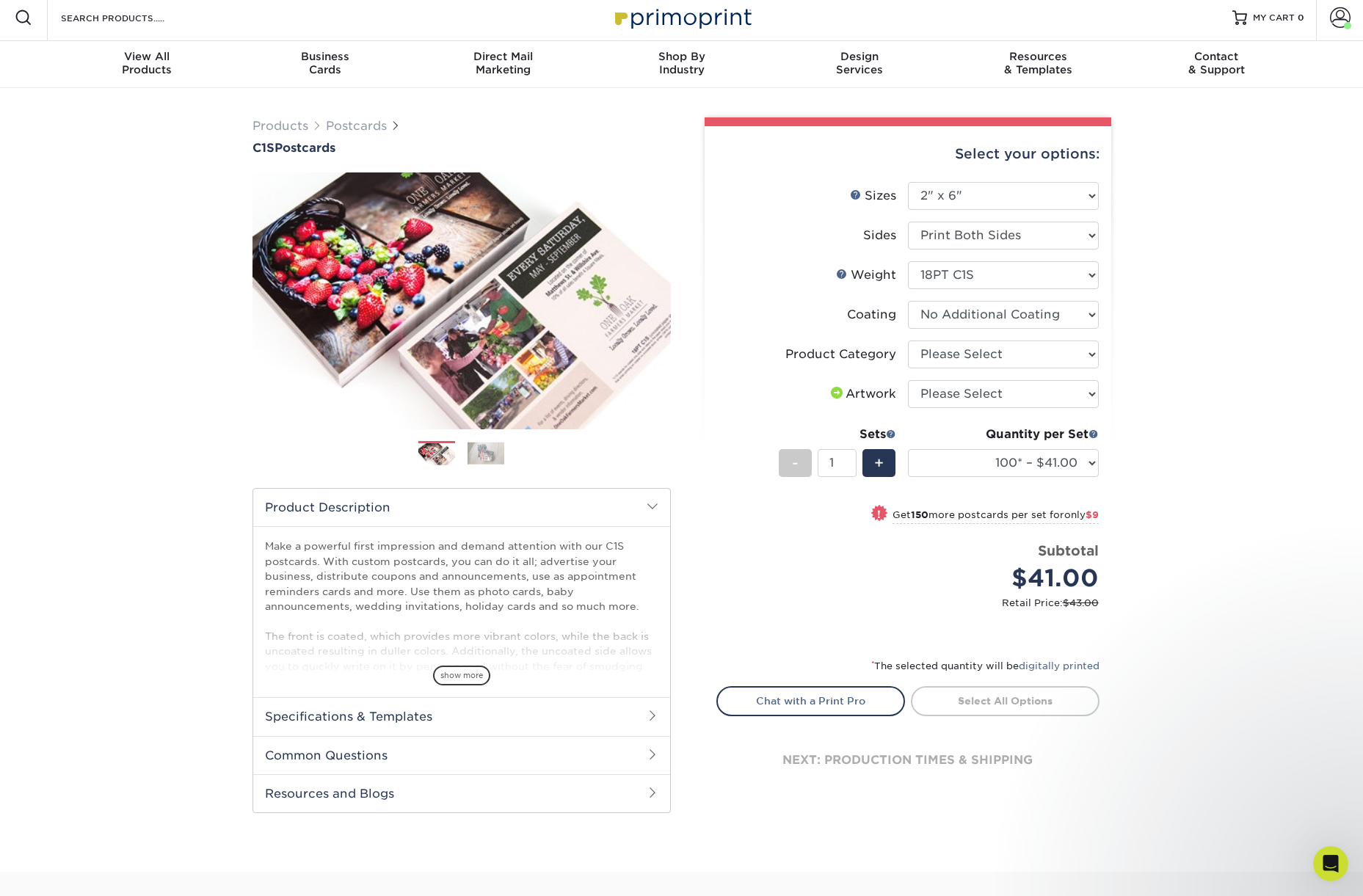
scroll to position [7, 0]
click at [998, 461] on select "100* – $41.00 250* – $50.00 500 – $57.00 1000 – $66.00 2500 – $116.00 5000 – $2…" at bounding box center [1002, 462] width 190 height 28
click at [979, 355] on select "Please Select Postcards" at bounding box center [1002, 353] width 190 height 28
select select "9b7272e0-d6c8-4c3c-8e97-d3a1bcdab858"
click at [908, 339] on select "Please Select Postcards" at bounding box center [1002, 353] width 190 height 28
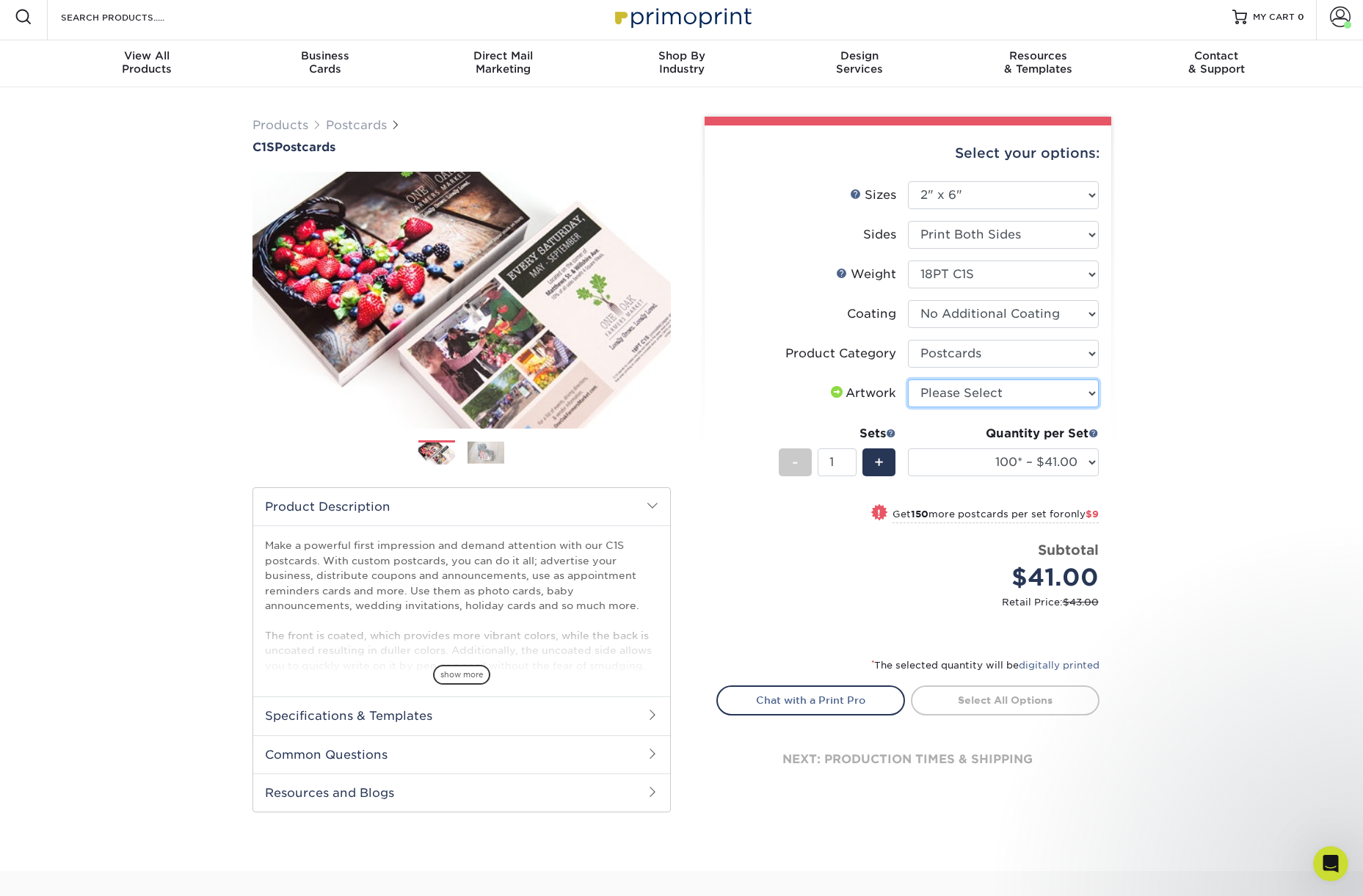
click at [942, 390] on select "Please Select I will upload files I need a design - $150" at bounding box center [1002, 392] width 190 height 28
select select "upload"
click at [908, 379] on select "Please Select I will upload files I need a design - $150" at bounding box center [1002, 392] width 190 height 28
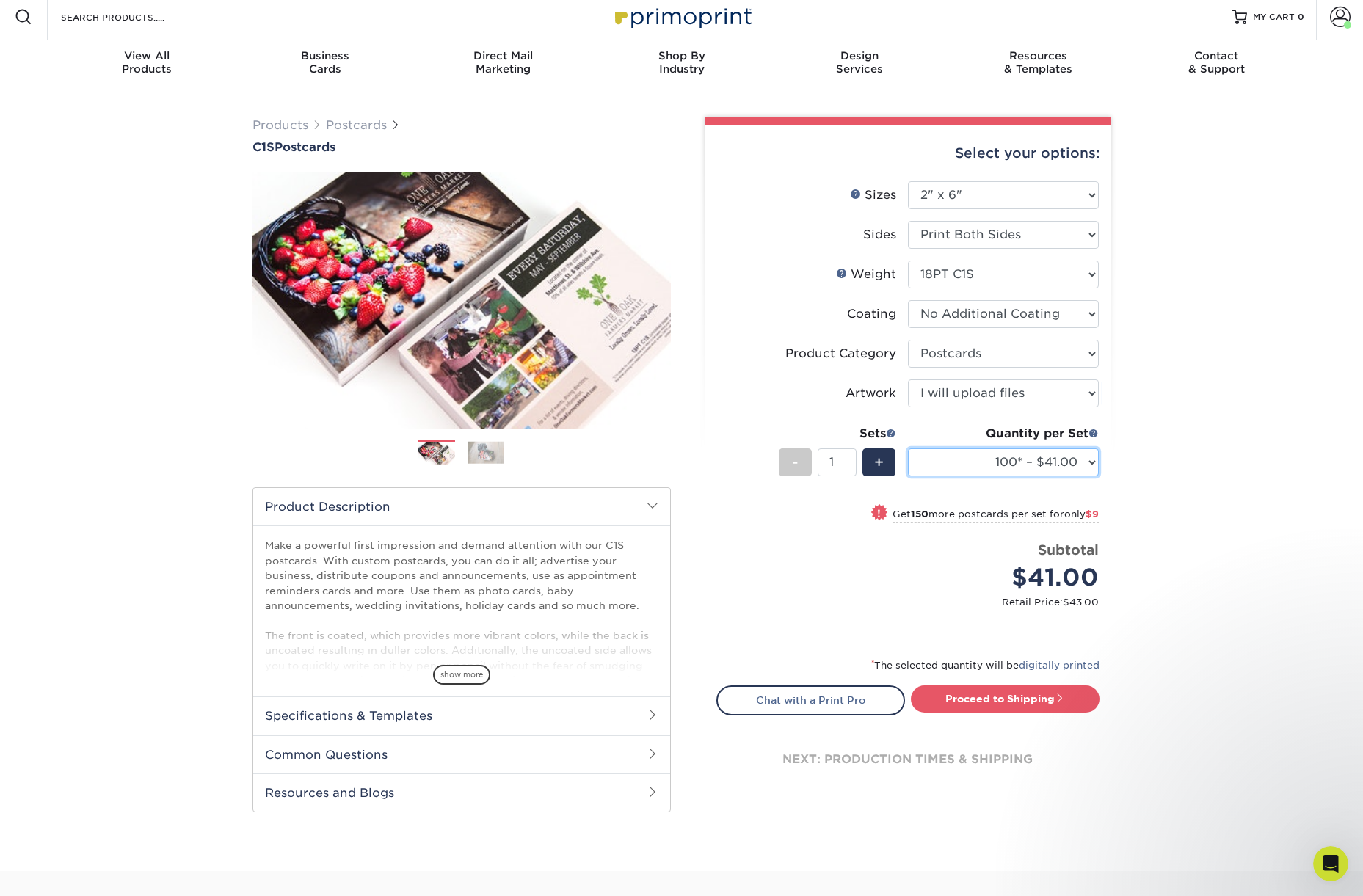
click at [1001, 456] on select "100* – $41.00 250* – $50.00 500 – $57.00 1000 – $66.00 2500 – $116.00 5000 – $2…" at bounding box center [1002, 462] width 190 height 28
select select "2500 – $116.00"
click at [908, 448] on select "100* – $41.00 250* – $50.00 500 – $57.00 1000 – $66.00 2500 – $116.00 5000 – $2…" at bounding box center [1002, 462] width 190 height 28
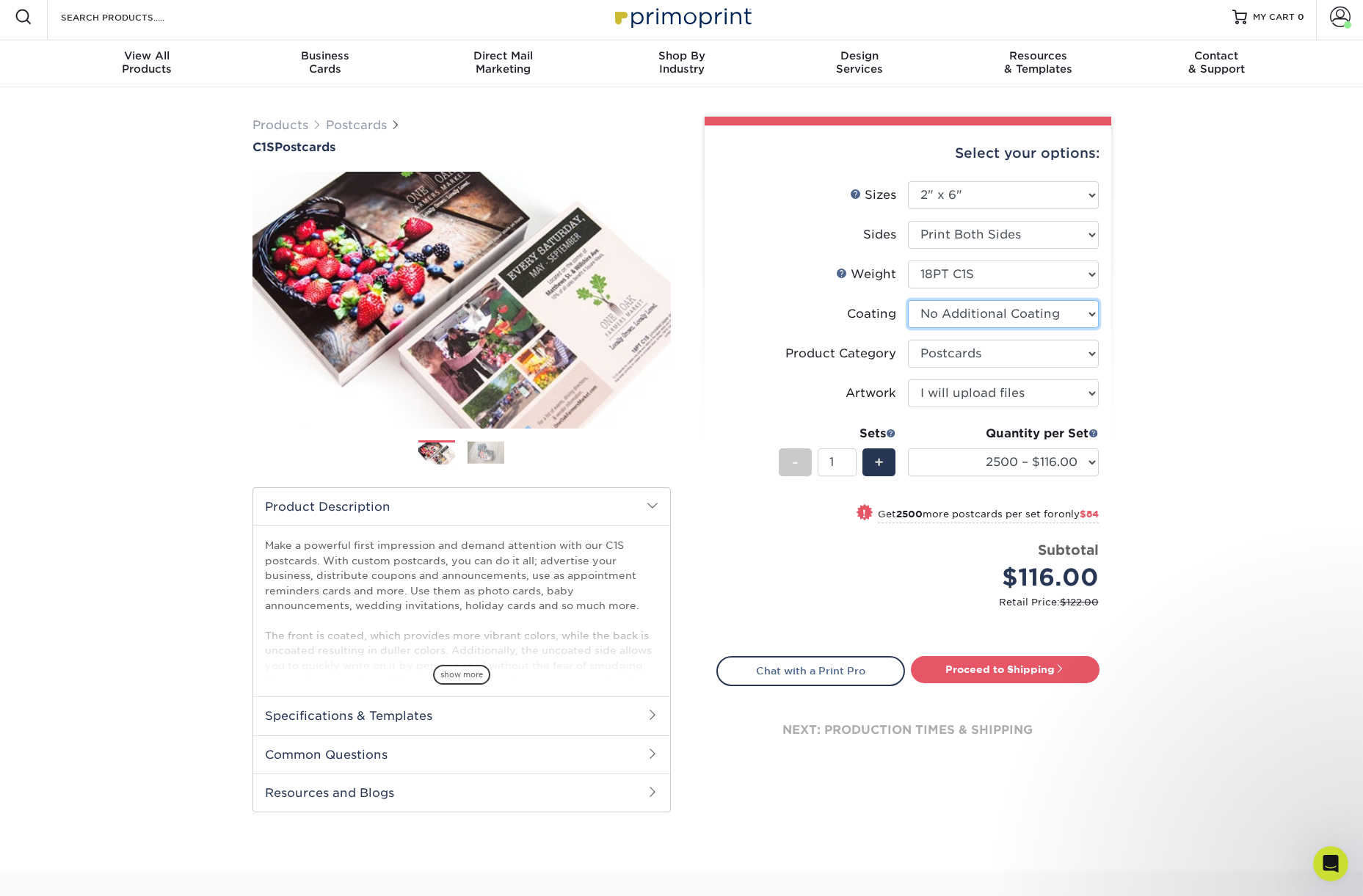
click at [959, 313] on select at bounding box center [1002, 313] width 190 height 28
select select "1e8116af-acfc-44b1-83dc-8181aa338834"
click at [908, 300] on select at bounding box center [1002, 313] width 190 height 28
select select "-1"
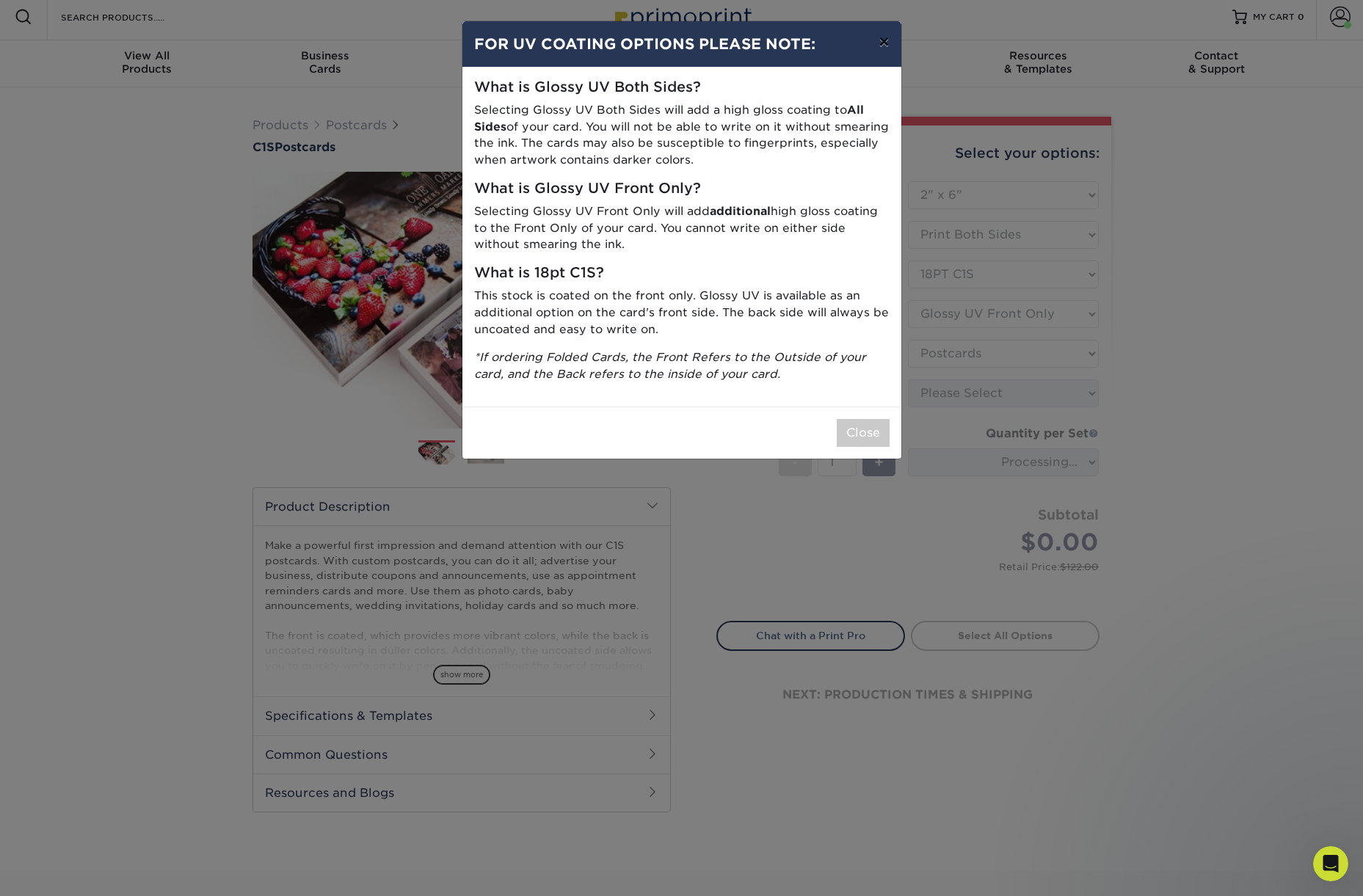
click at [887, 40] on button "×" at bounding box center [884, 42] width 34 height 42
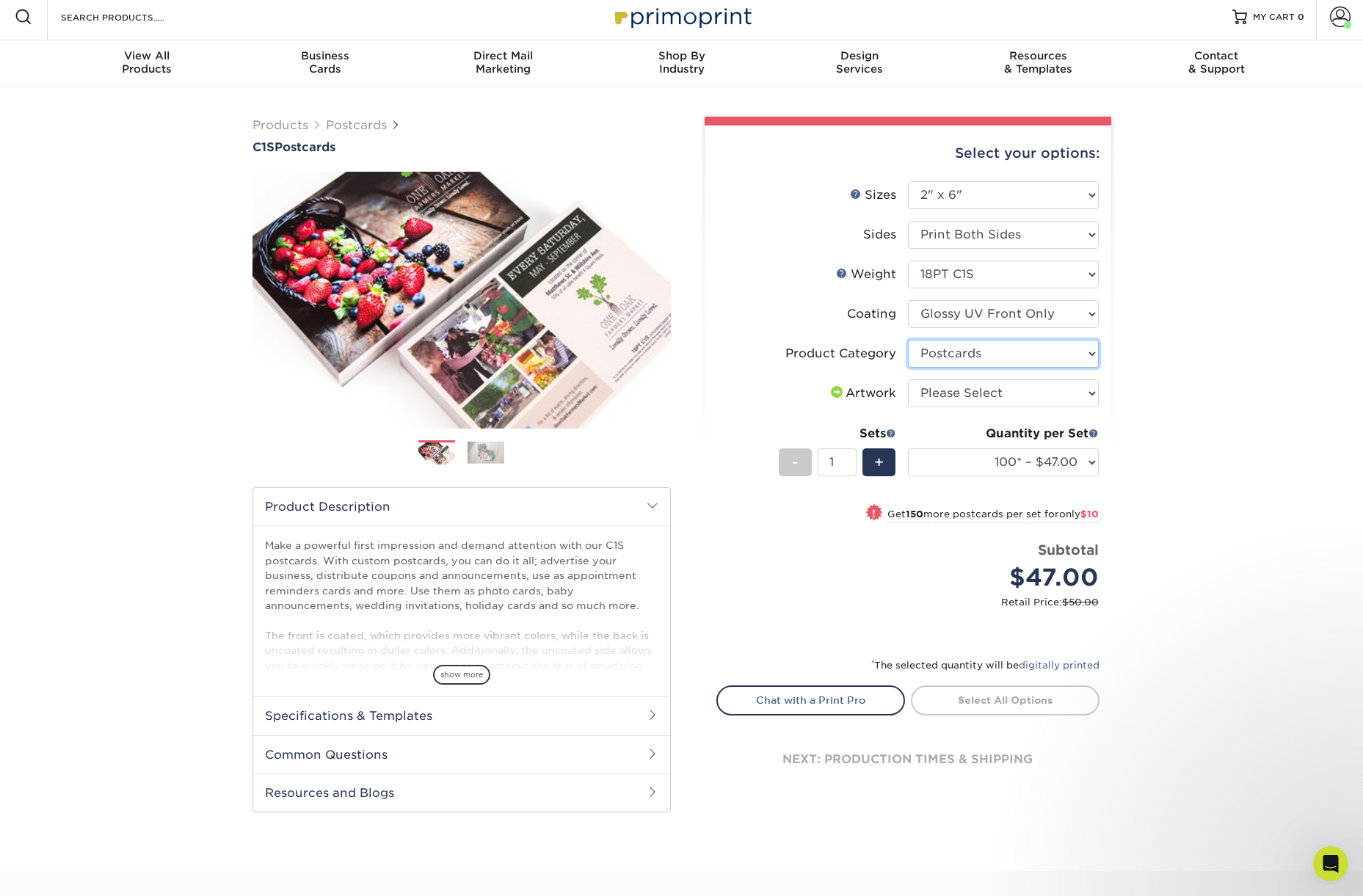
click at [966, 357] on select "Please Select Postcards" at bounding box center [1002, 353] width 190 height 28
click at [1025, 477] on div "Quantity per Set 100* – $47.00 250* – $57.00 500 – $63.00 1000 – $72.00 2500 – …" at bounding box center [1002, 459] width 190 height 69
click at [1029, 470] on select "100* – $47.00 250* – $57.00 500 – $63.00 1000 – $72.00 2500 – $125.00 5000 – $2…" at bounding box center [1002, 462] width 190 height 28
